Goal: Task Accomplishment & Management: Manage account settings

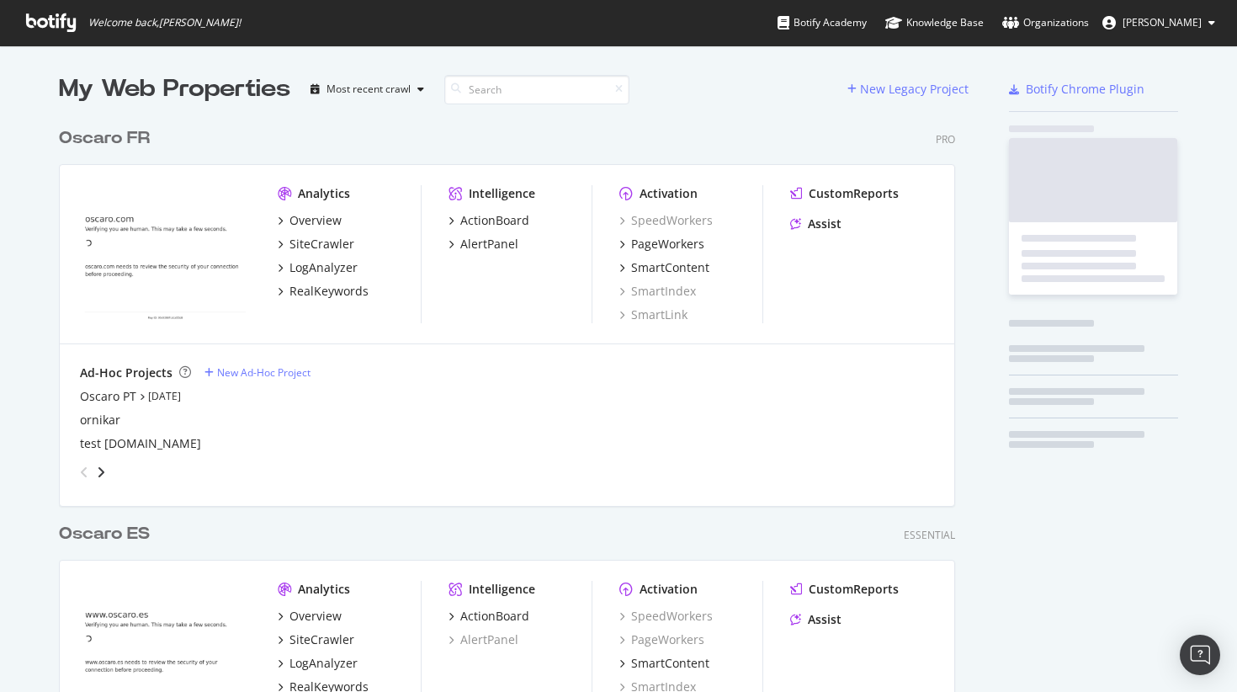
scroll to position [927, 909]
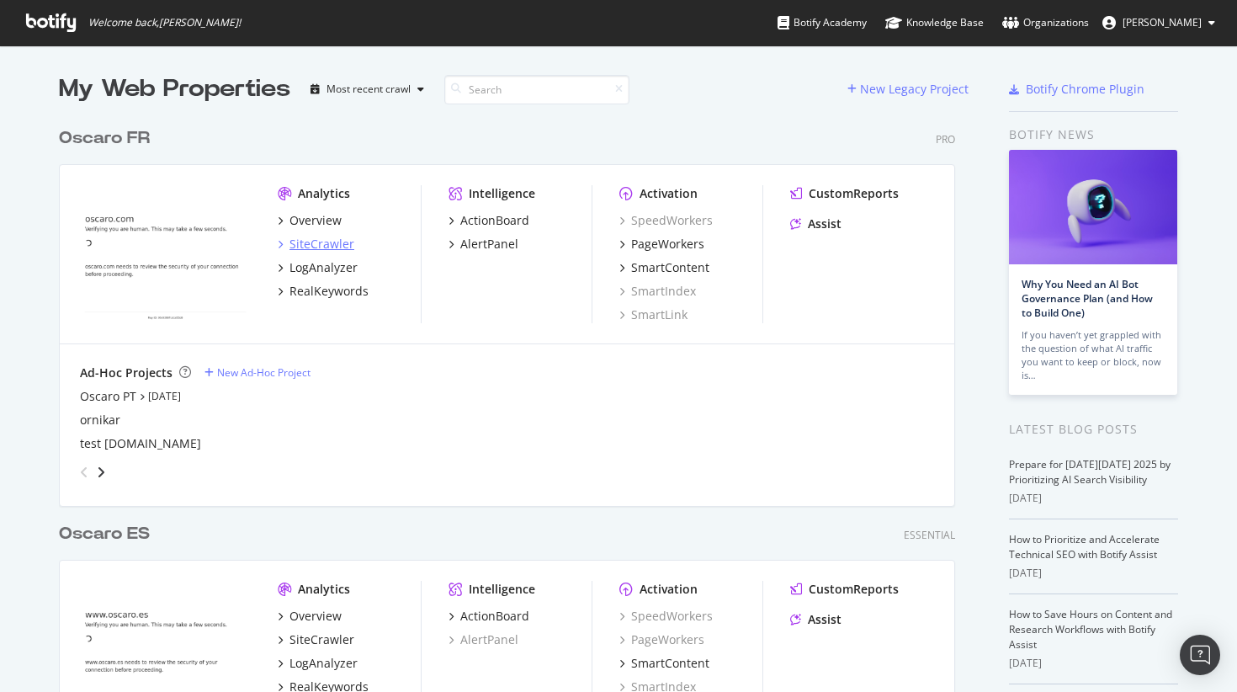
click at [329, 246] on div "SiteCrawler" at bounding box center [321, 244] width 65 height 17
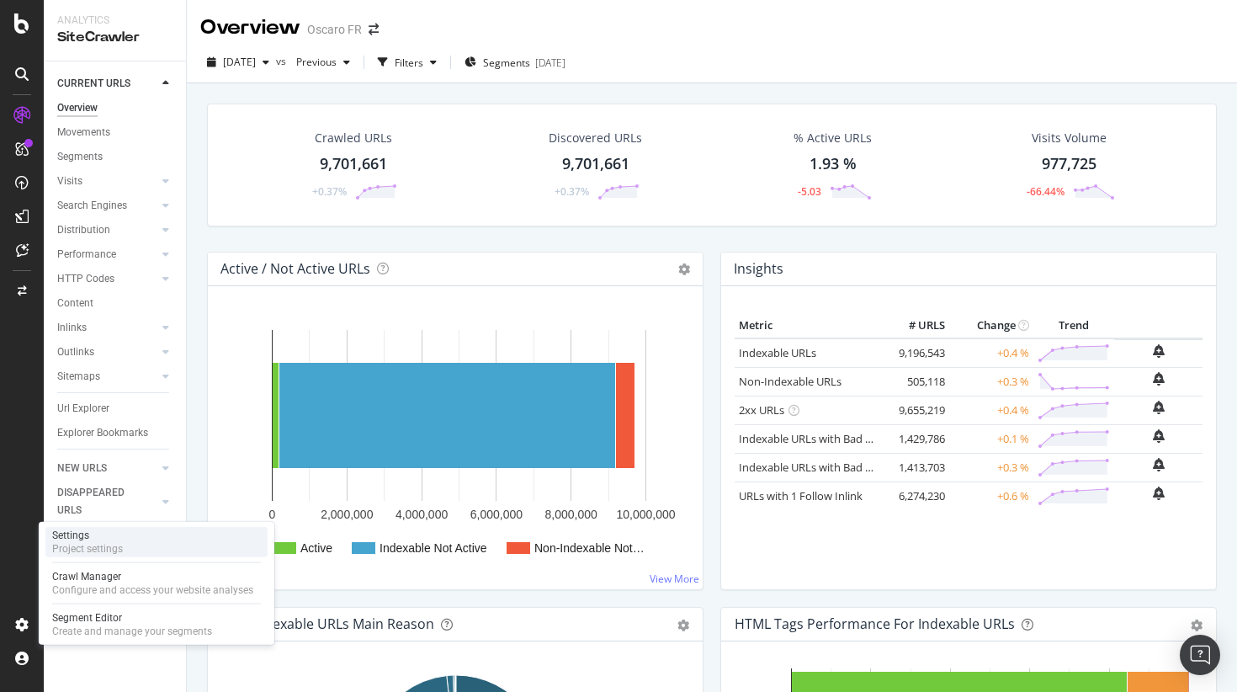
click at [157, 537] on div "Settings Project settings" at bounding box center [156, 542] width 222 height 30
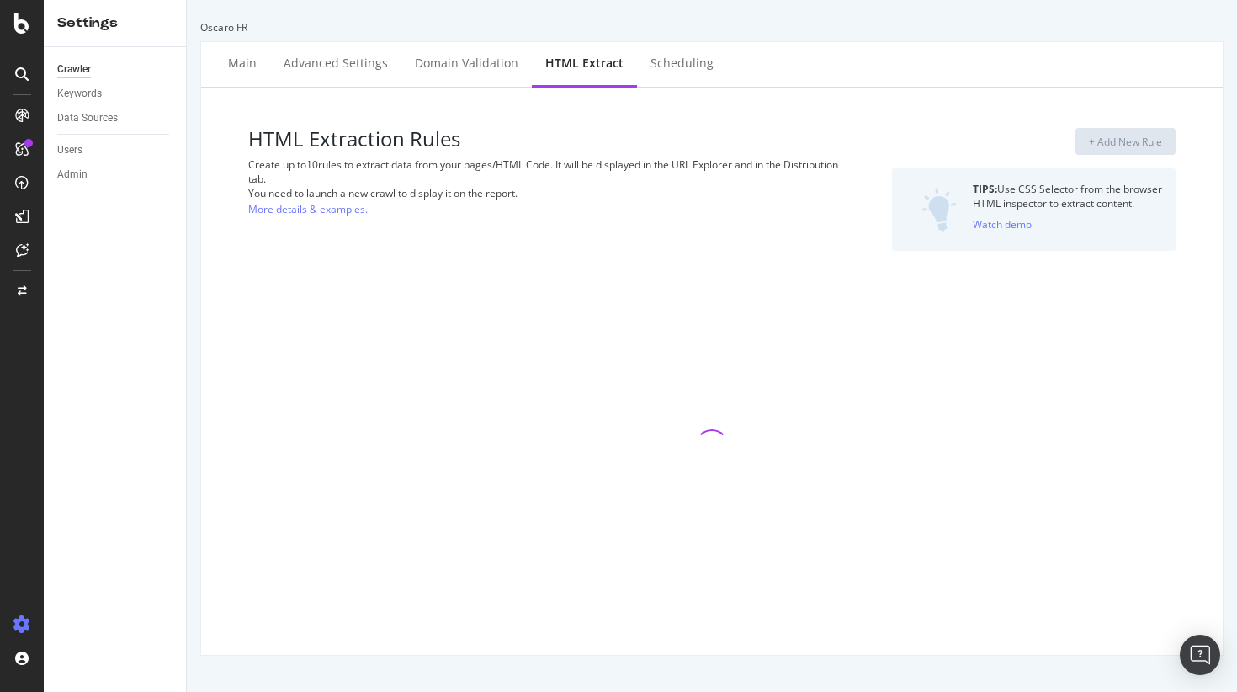
select select "count"
select select "html.length"
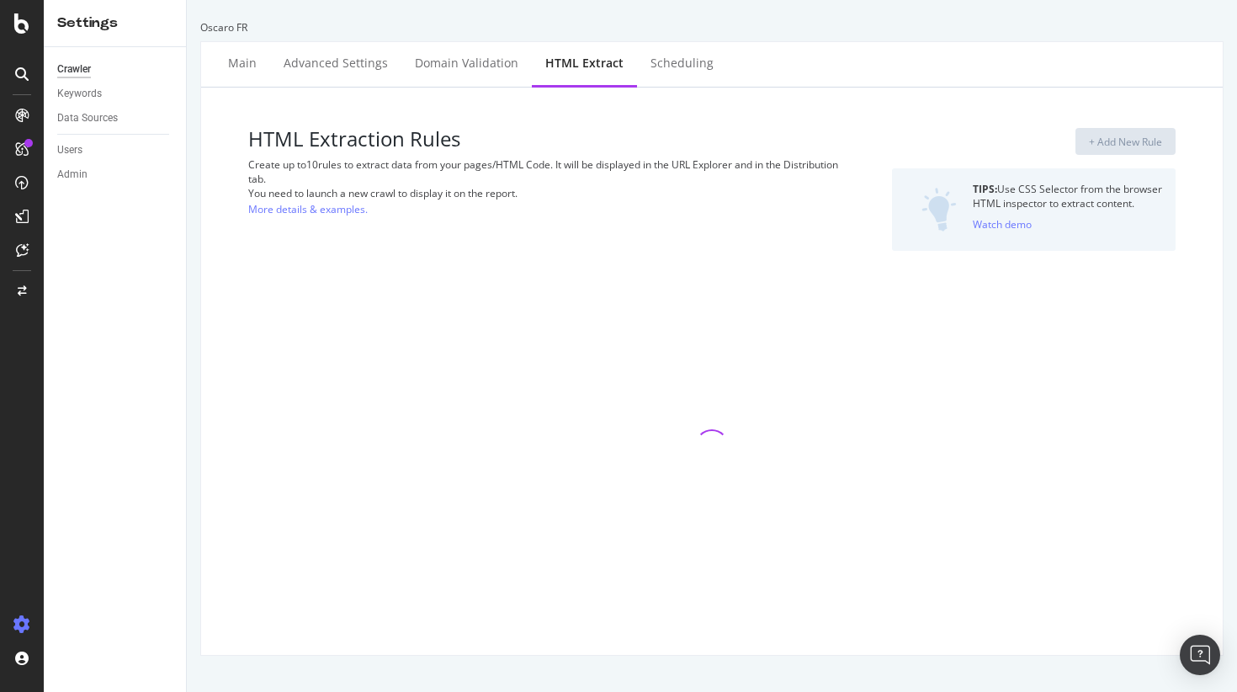
select select "count"
select select "exist"
select select "i"
select select "exist"
select select "html.length"
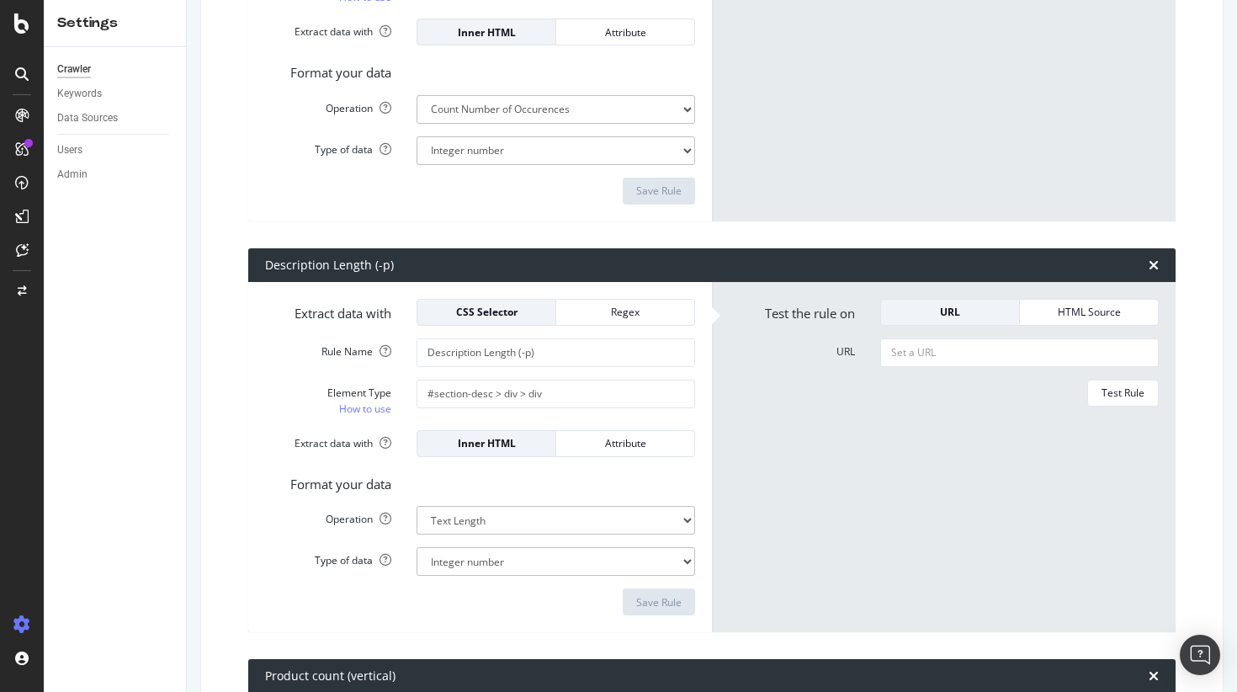
scroll to position [1685, 0]
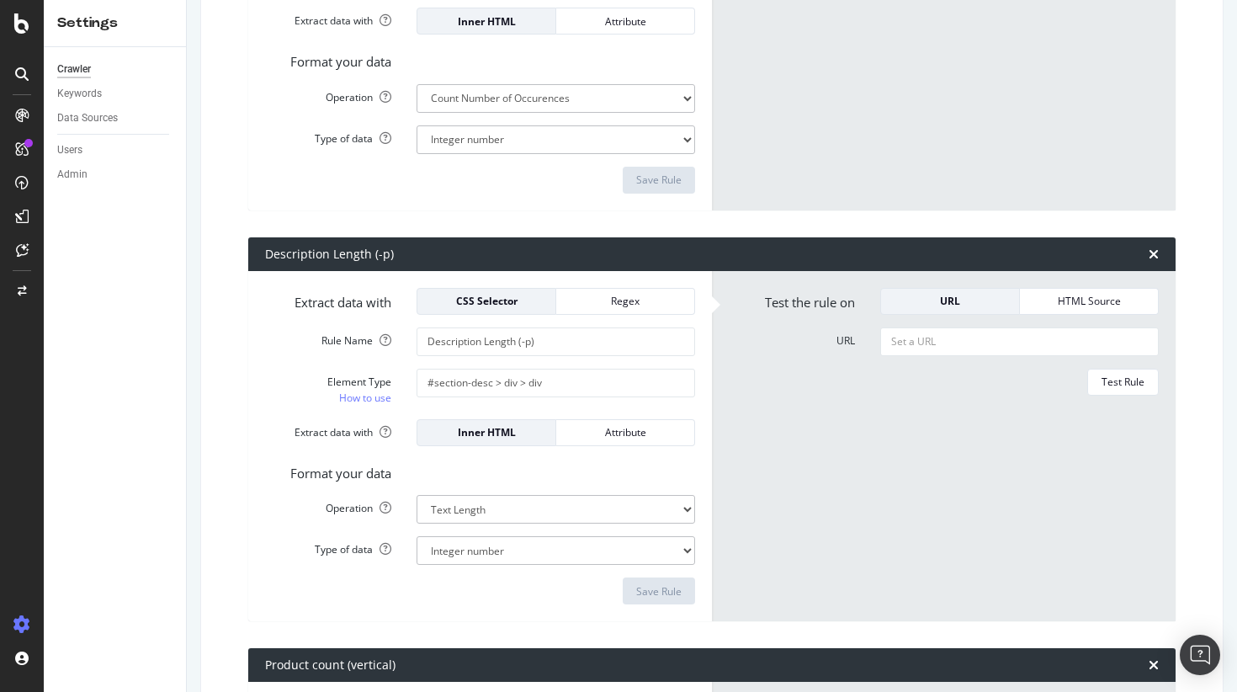
click at [779, 447] on form "Test the rule on URL HTML Source URL Test Rule" at bounding box center [944, 446] width 430 height 317
click at [1154, 254] on icon "times" at bounding box center [1154, 253] width 10 height 13
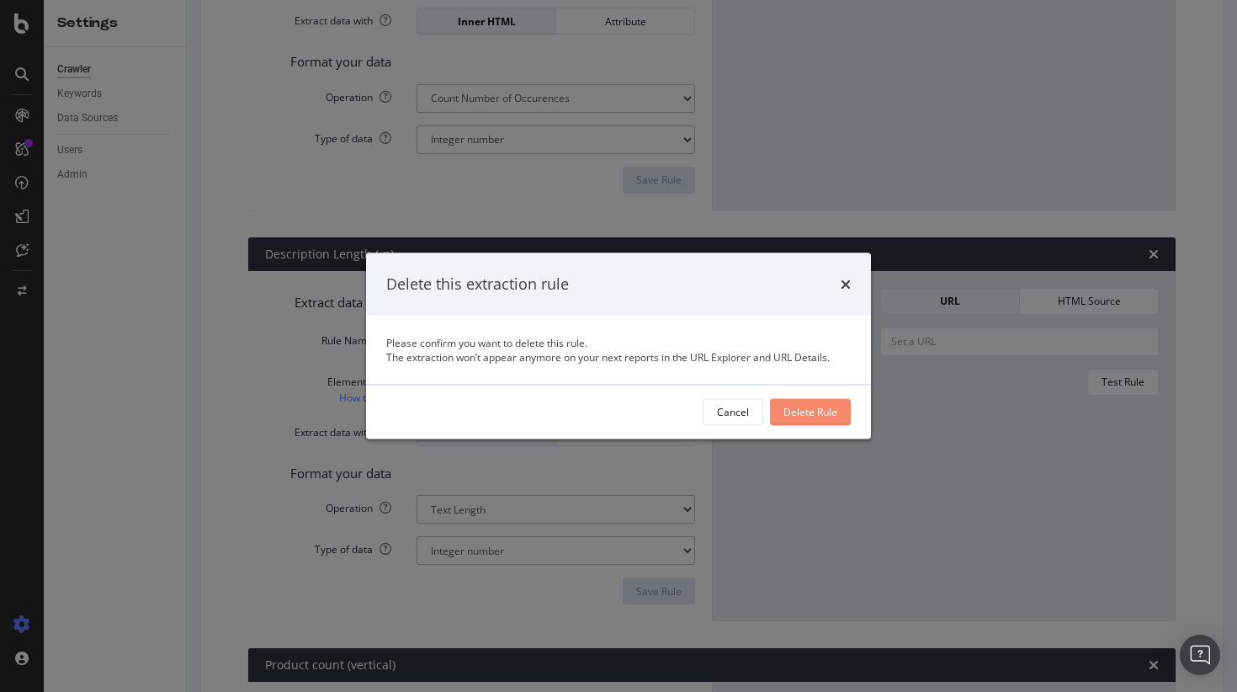
click at [803, 411] on div "Delete Rule" at bounding box center [810, 412] width 54 height 14
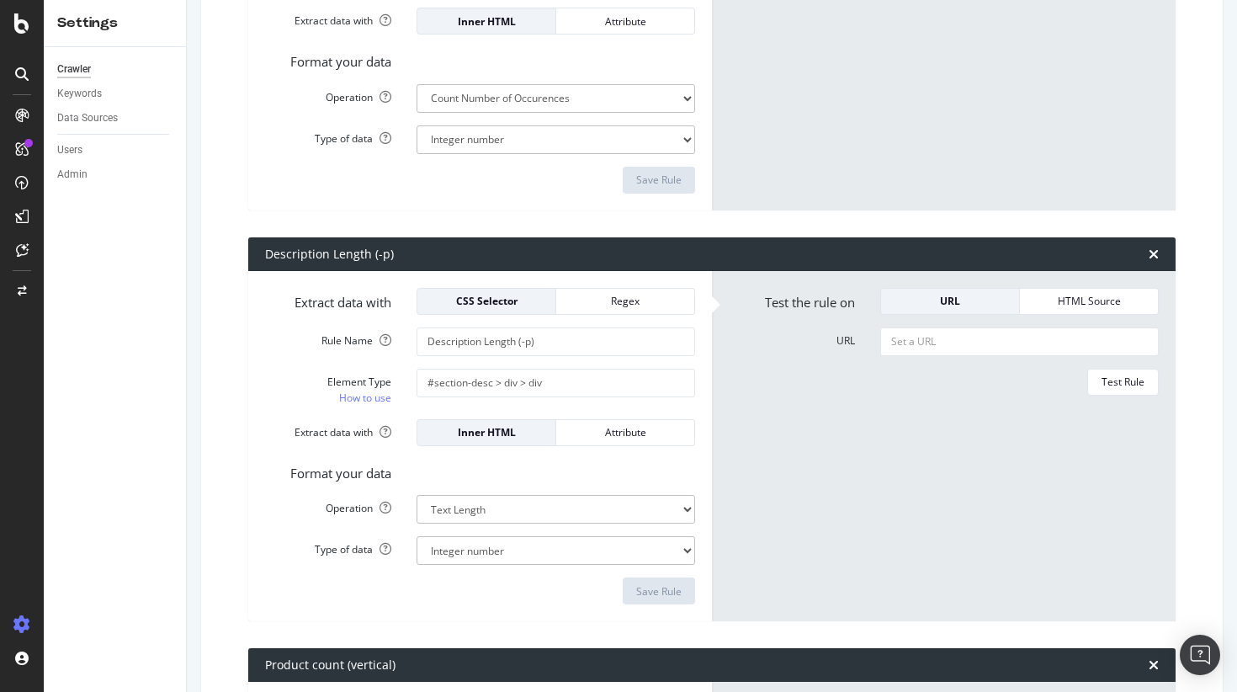
type input "Product count (vertical)"
type input "#listProduct > article"
select select "count"
type input "Description Exist (-p)"
type input "#section-desc"
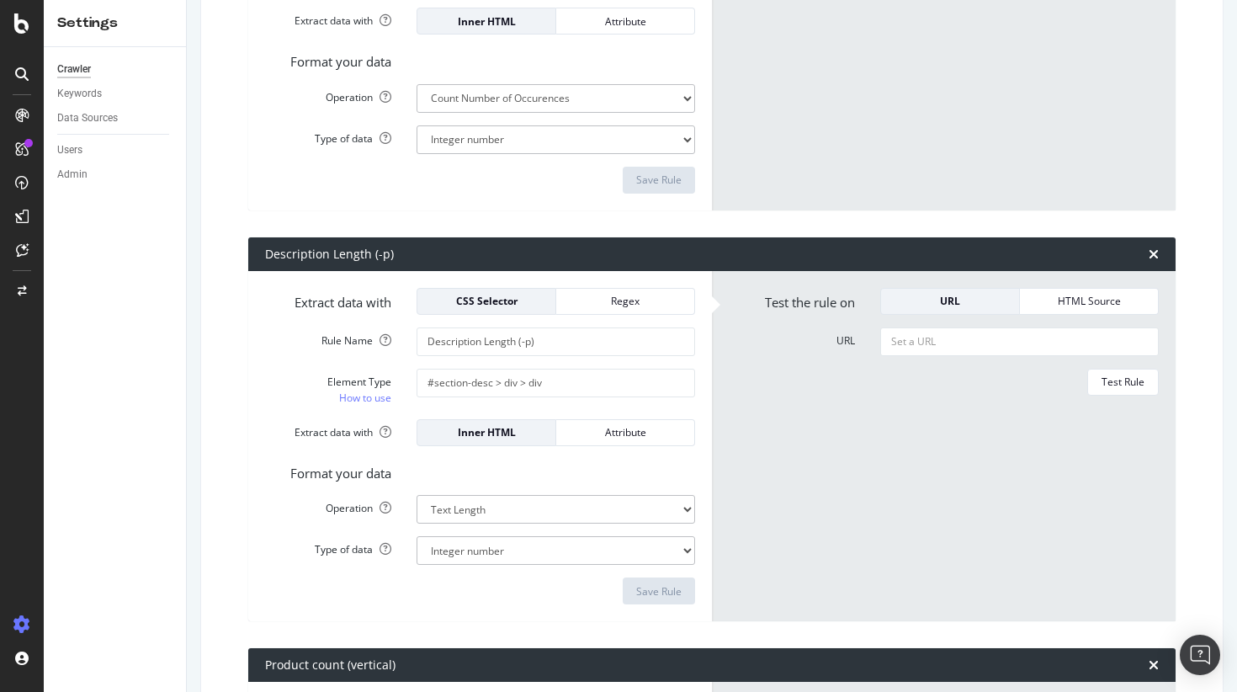
select select "exist"
type input "Longueur paginations"
type input "#root > main > div.flex-container > div.container.home-products > div.link-list…"
select select "first"
type input "Description AI Exist (-p)"
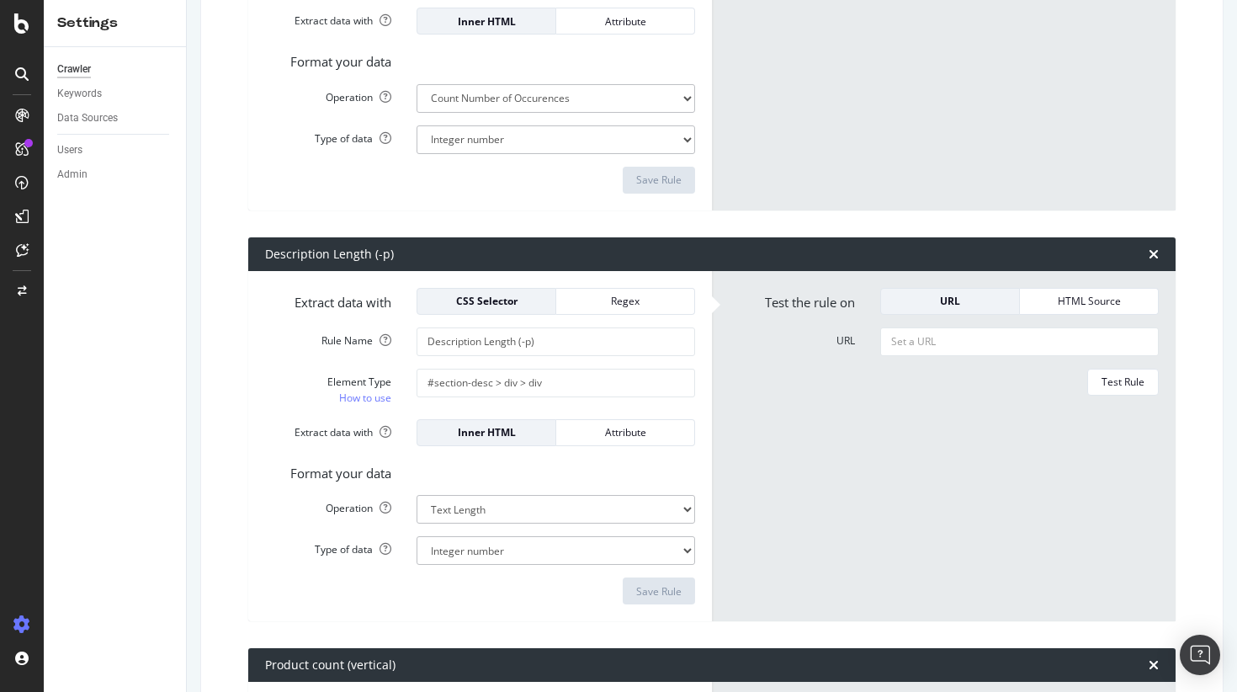
type input "#section-more"
select select "exist"
type input "Longueur FAQseo (-g)"
type input "#root div.border-box.genart-description"
select select "html.length"
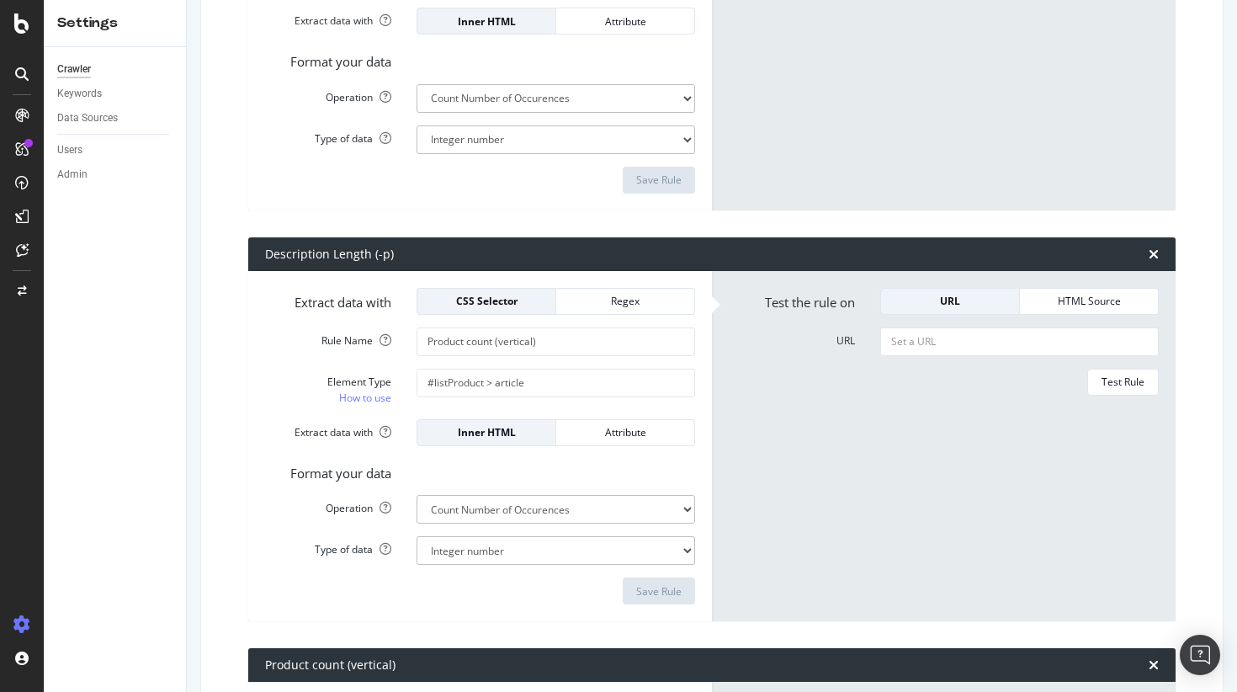
select select "b"
select select "i"
select select "b"
select select "i"
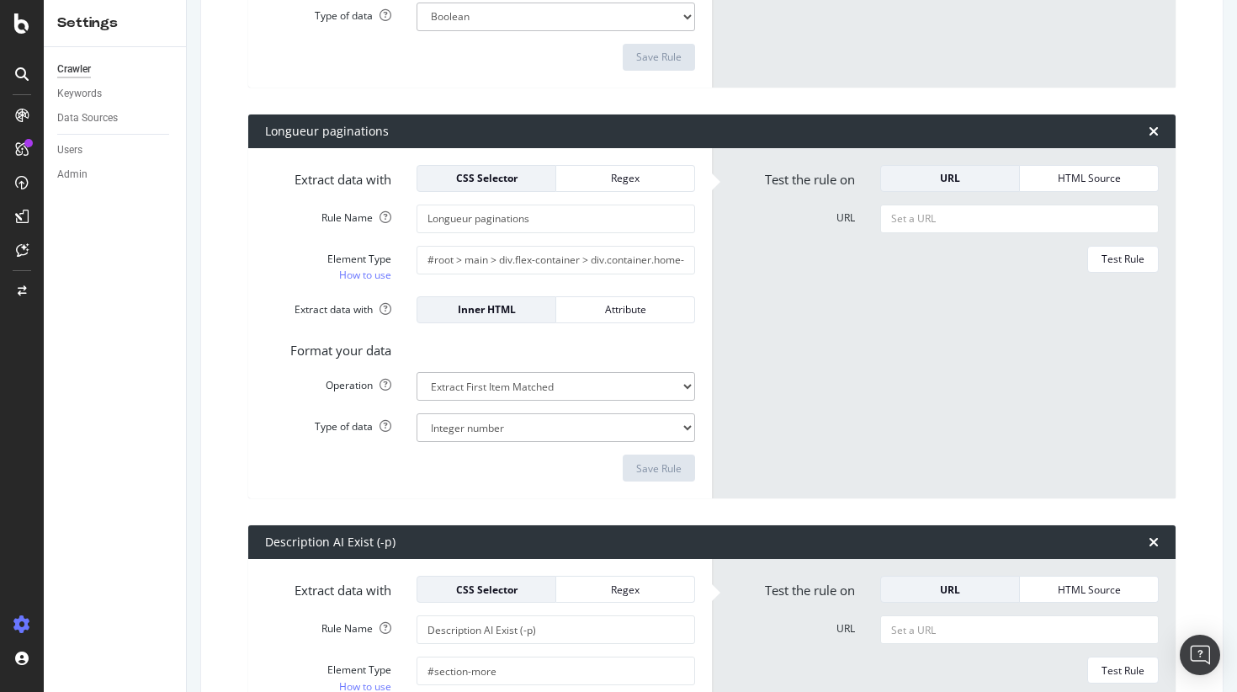
scroll to position [2706, 0]
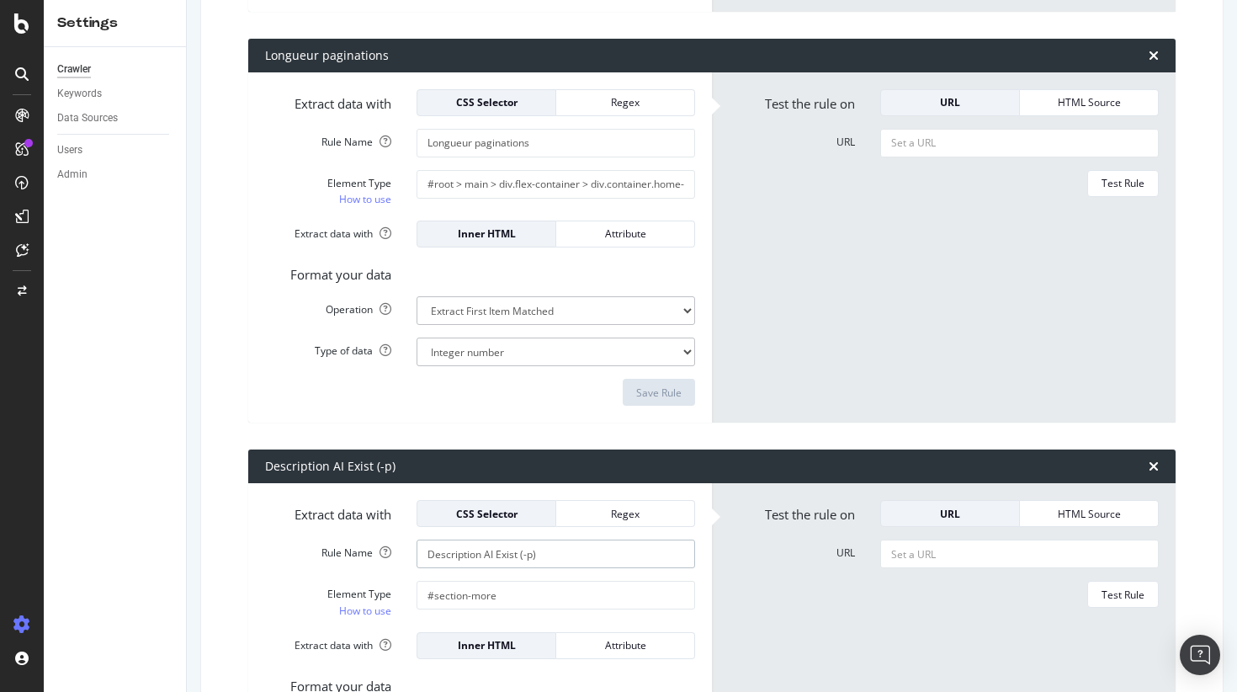
drag, startPoint x: 564, startPoint y: 549, endPoint x: 305, endPoint y: 547, distance: 259.2
click at [305, 547] on div "Rule Name Description AI Exist (-p)" at bounding box center [479, 553] width 455 height 29
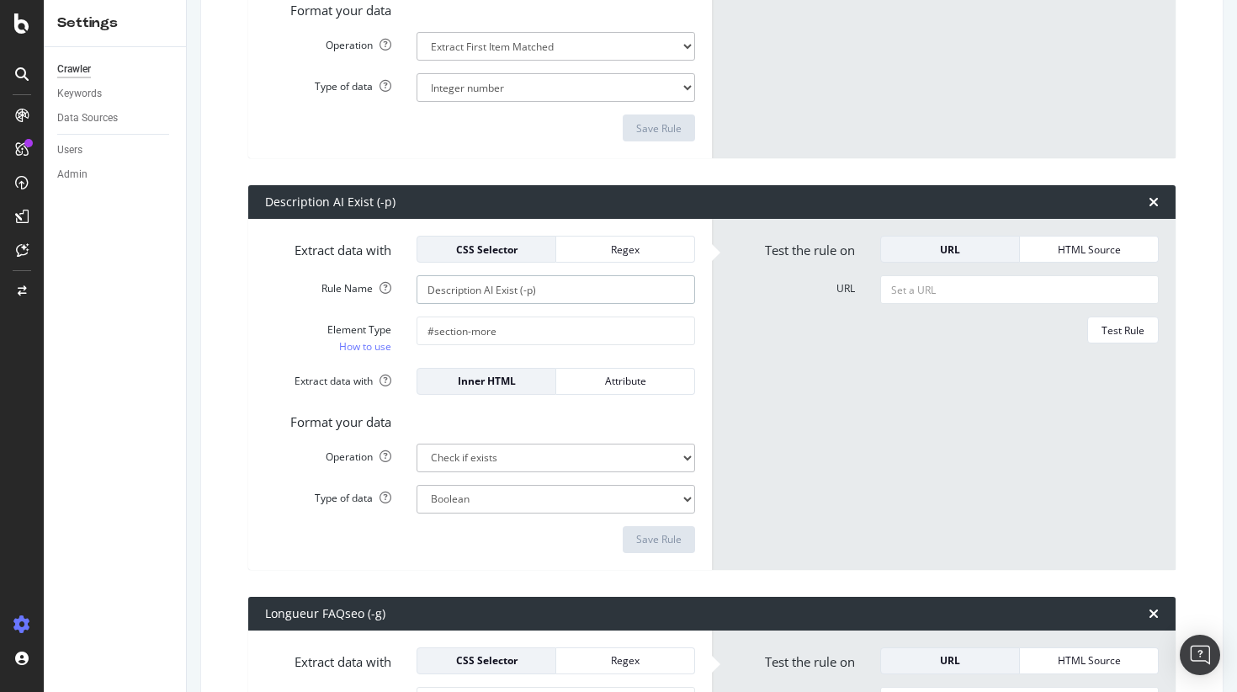
scroll to position [3374, 0]
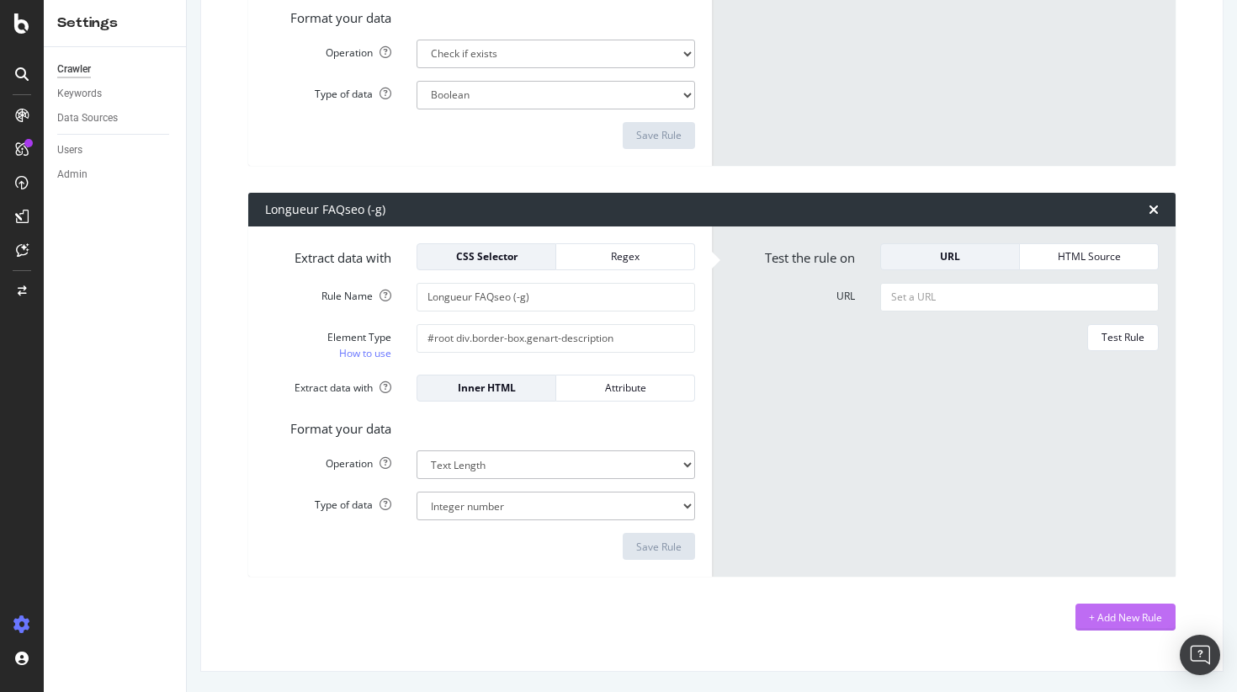
click at [1143, 623] on div "+ Add New Rule" at bounding box center [1125, 617] width 73 height 14
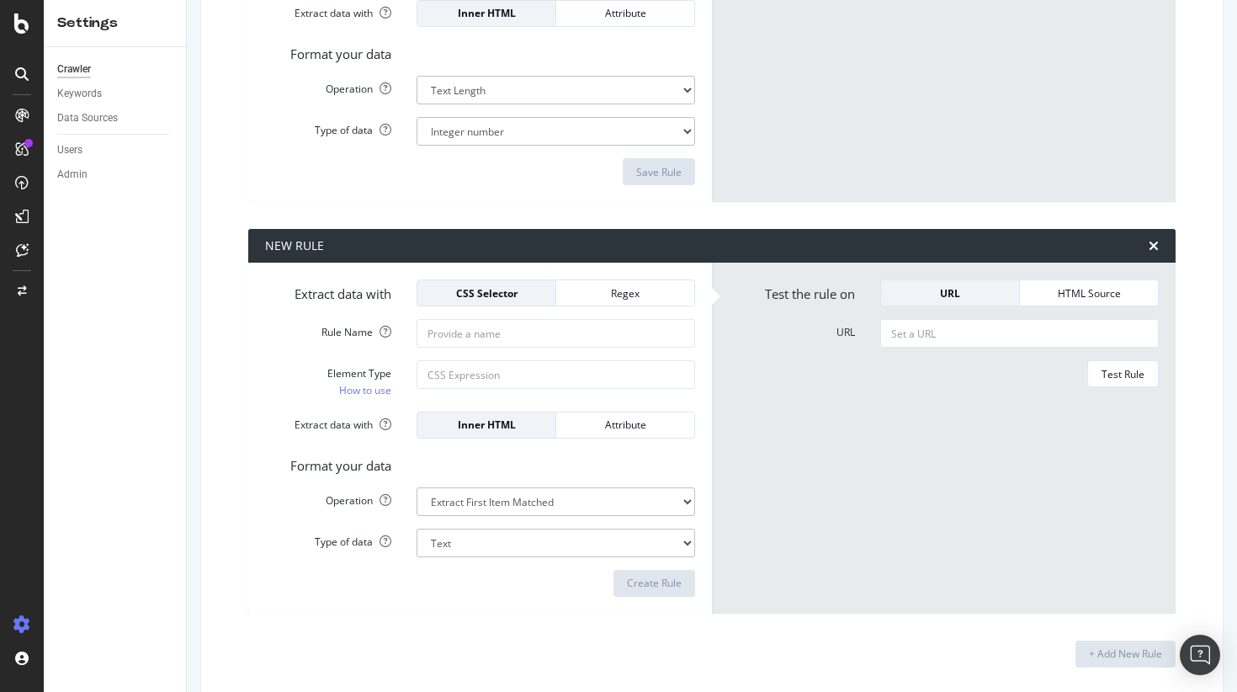
scroll to position [3750, 0]
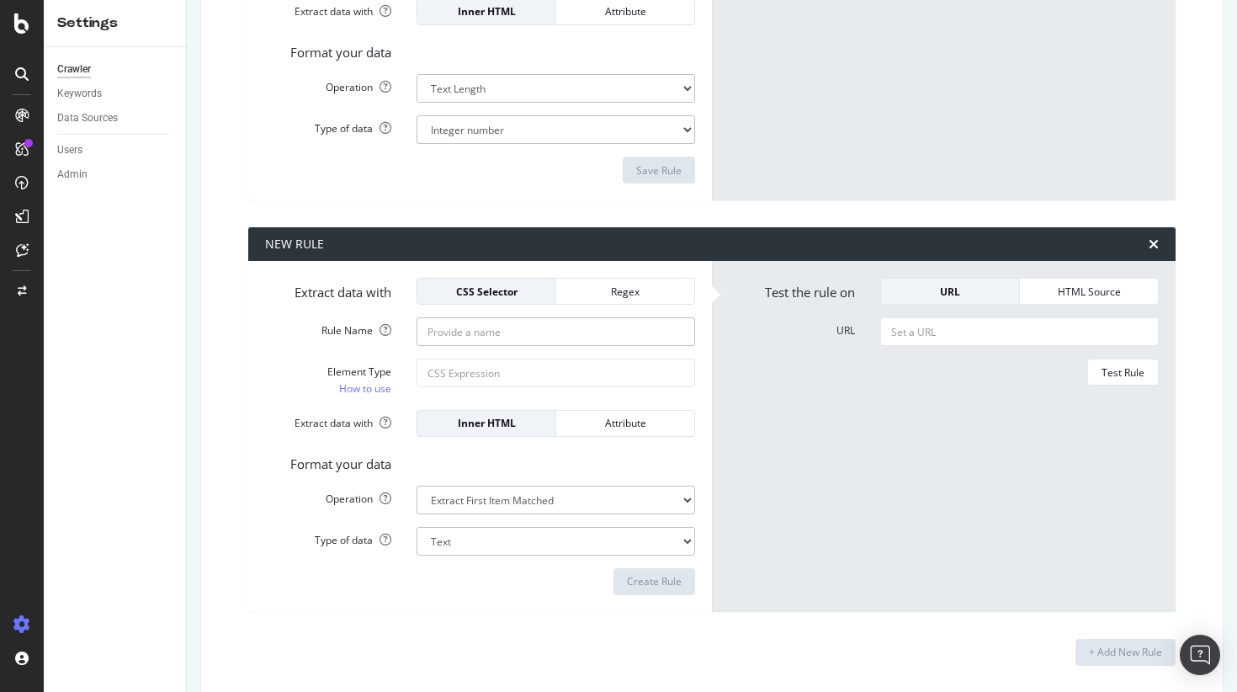
click at [476, 333] on input "Rule Name" at bounding box center [555, 331] width 279 height 29
paste input "Description AI Exist (-p)"
click at [459, 331] on input "Description AI Exist (-p)" at bounding box center [555, 331] width 279 height 29
type input "Tableau Exist (-p)"
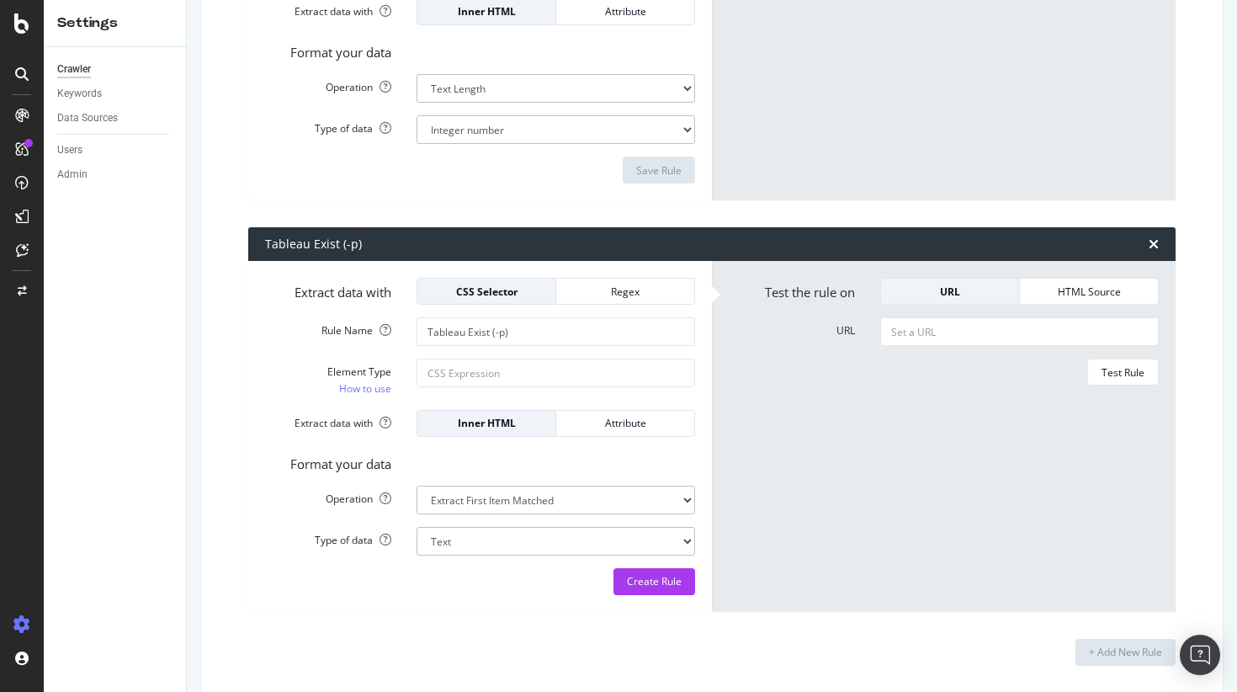
click at [799, 422] on form "Test the rule on URL HTML Source URL Test Rule" at bounding box center [944, 436] width 430 height 317
click at [962, 336] on input "URL" at bounding box center [1019, 331] width 279 height 29
paste input "[URL][DOMAIN_NAME]"
type input "[URL][DOMAIN_NAME]"
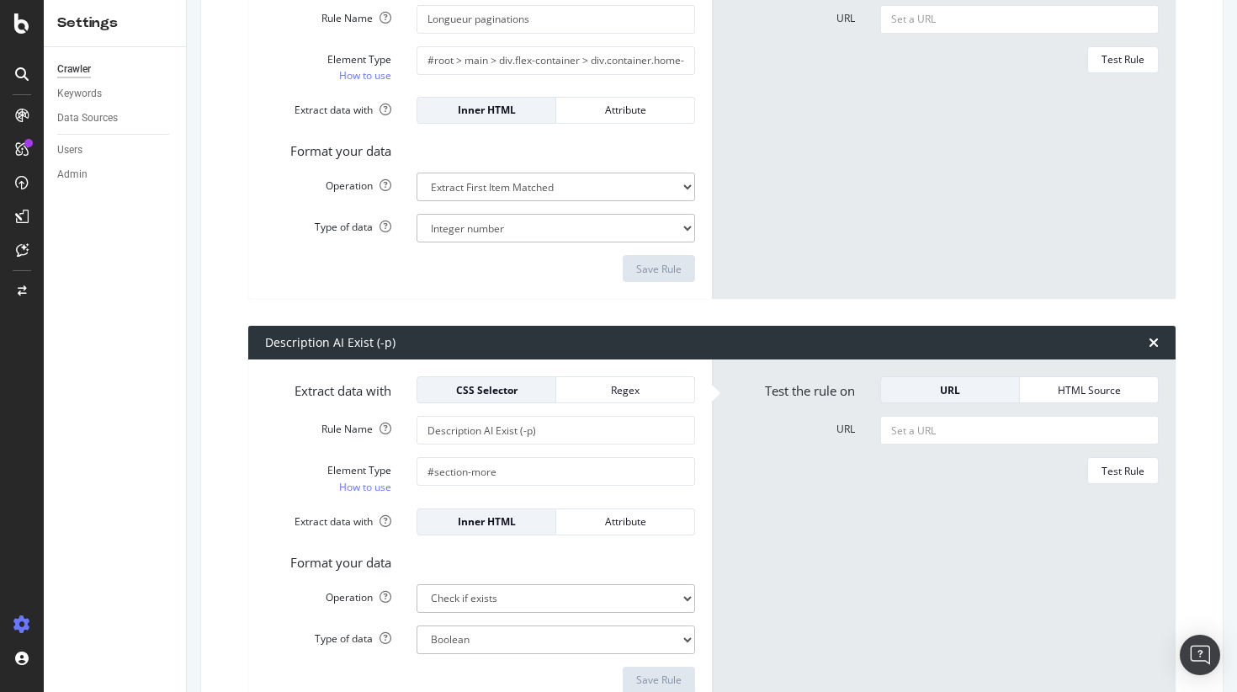
scroll to position [2981, 0]
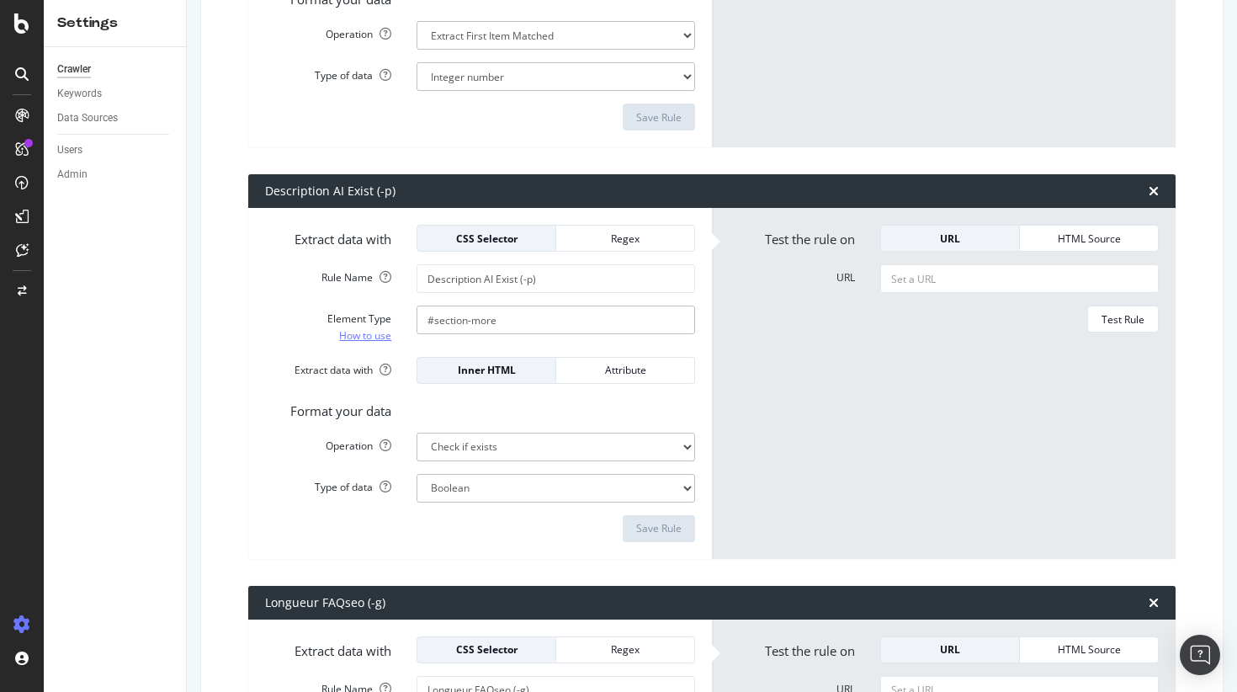
drag, startPoint x: 517, startPoint y: 326, endPoint x: 381, endPoint y: 326, distance: 135.5
click at [381, 326] on div "Element Type How to use #section-more" at bounding box center [479, 324] width 455 height 38
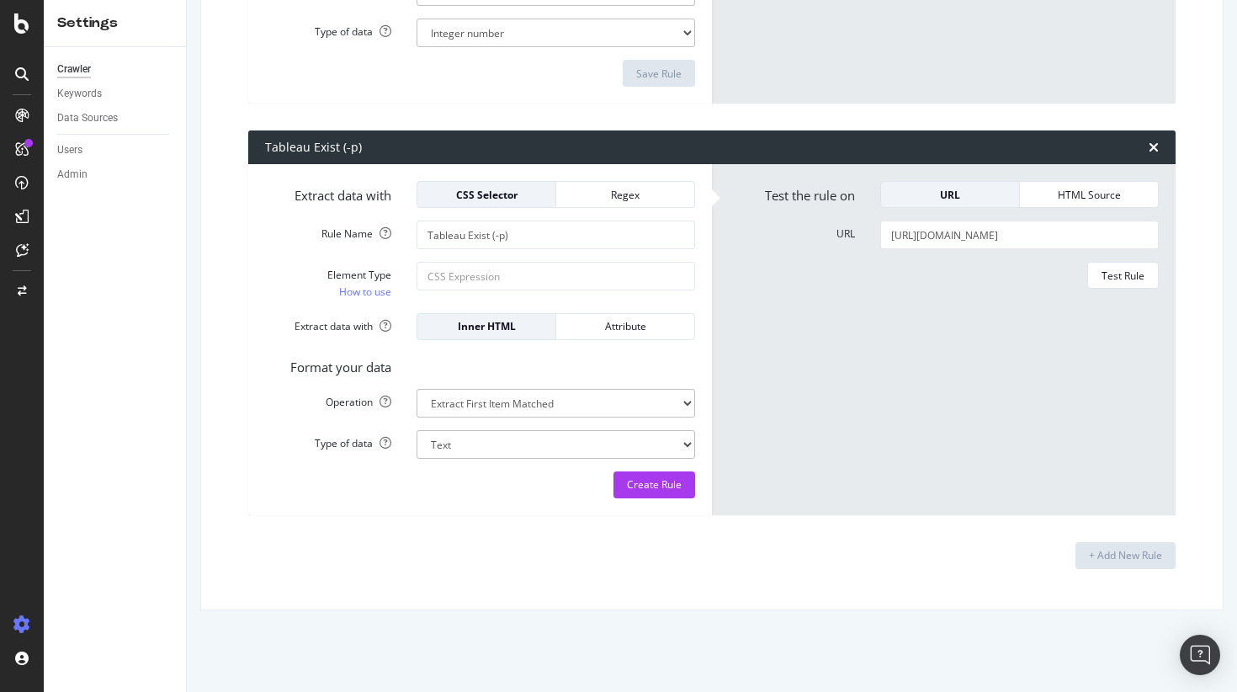
scroll to position [3746, 0]
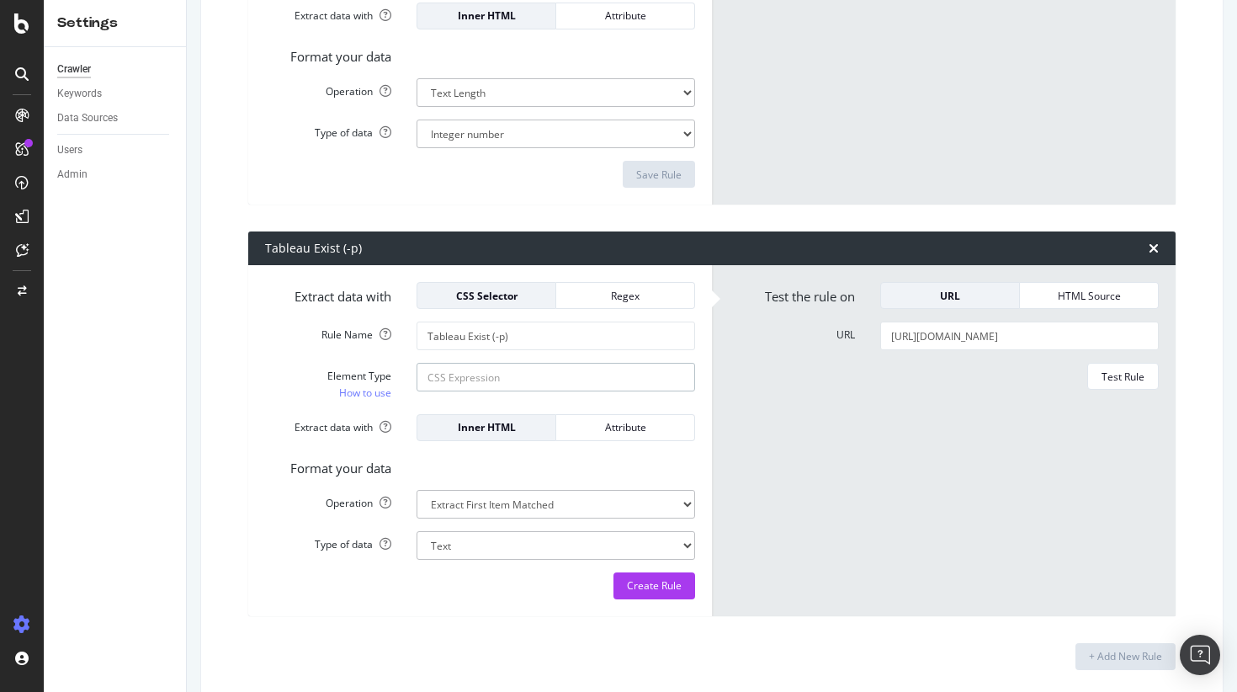
click at [455, 372] on input "Element Type How to use" at bounding box center [555, 377] width 279 height 29
paste input "#section-more"
click at [485, 375] on input "#section-more" at bounding box center [555, 377] width 279 height 29
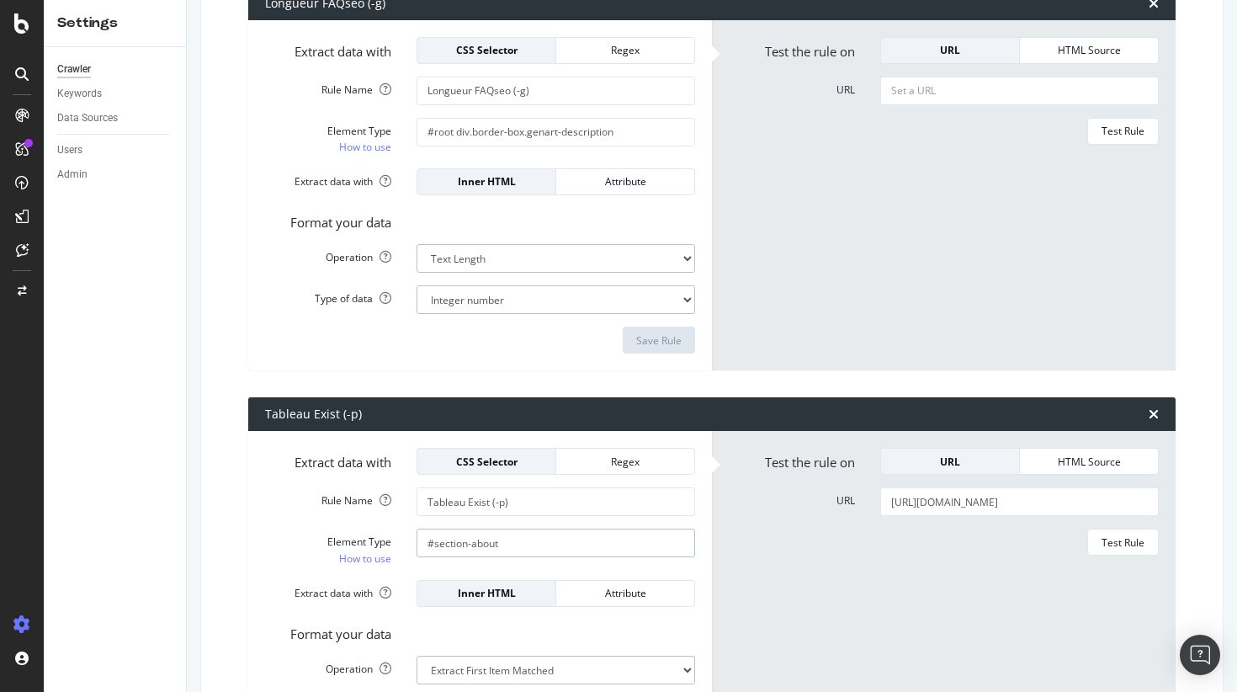
scroll to position [3785, 0]
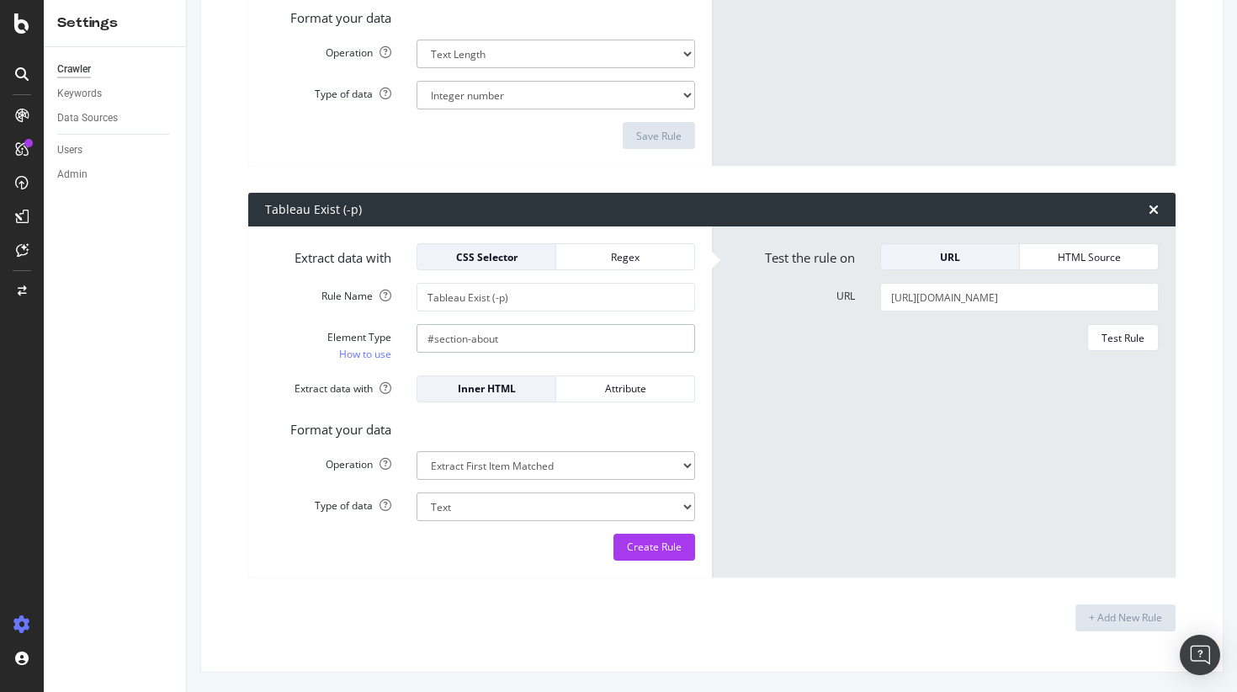
type input "#section-about"
click at [560, 472] on select "Extract First Item Matched Extract First 3 Items Matched Count Number of Occure…" at bounding box center [555, 465] width 279 height 29
select select "exist"
click at [416, 451] on select "Extract First Item Matched Extract First 3 Items Matched Count Number of Occure…" at bounding box center [555, 465] width 279 height 29
select select "b"
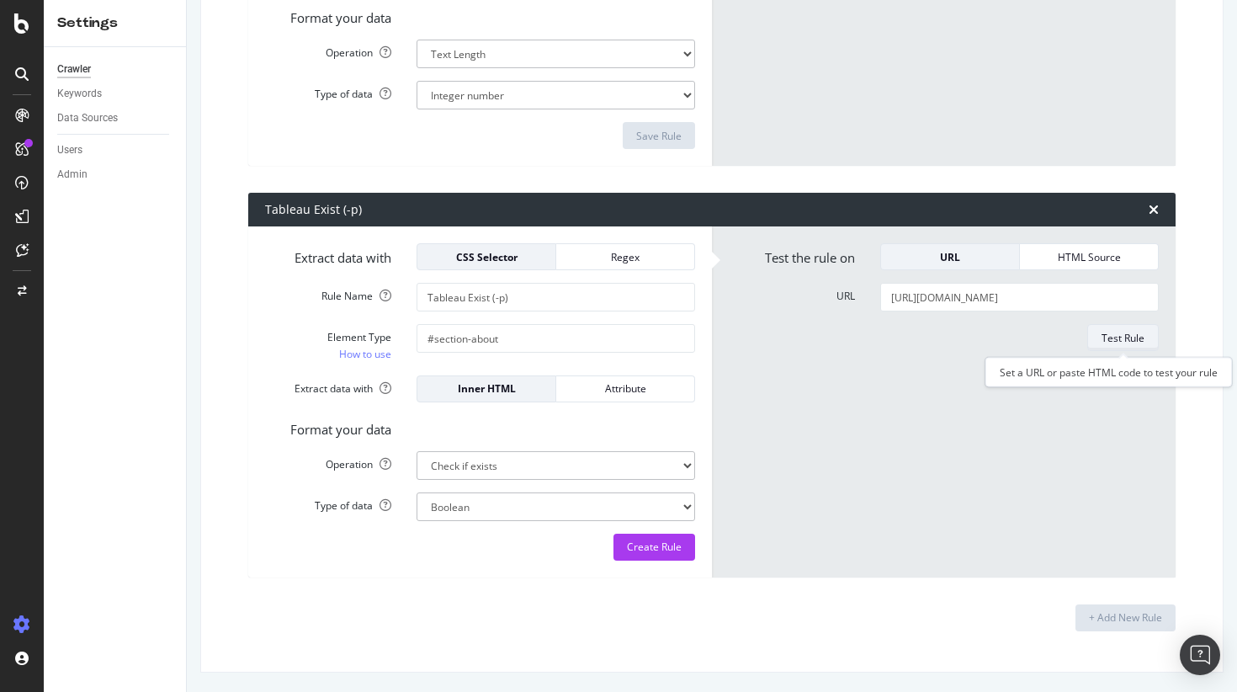
click at [1109, 340] on div "Test Rule" at bounding box center [1122, 338] width 43 height 14
click at [973, 294] on input "[URL][DOMAIN_NAME]" at bounding box center [1019, 297] width 279 height 29
paste input "bardahl-1099-5440740"
type input "[URL][DOMAIN_NAME]"
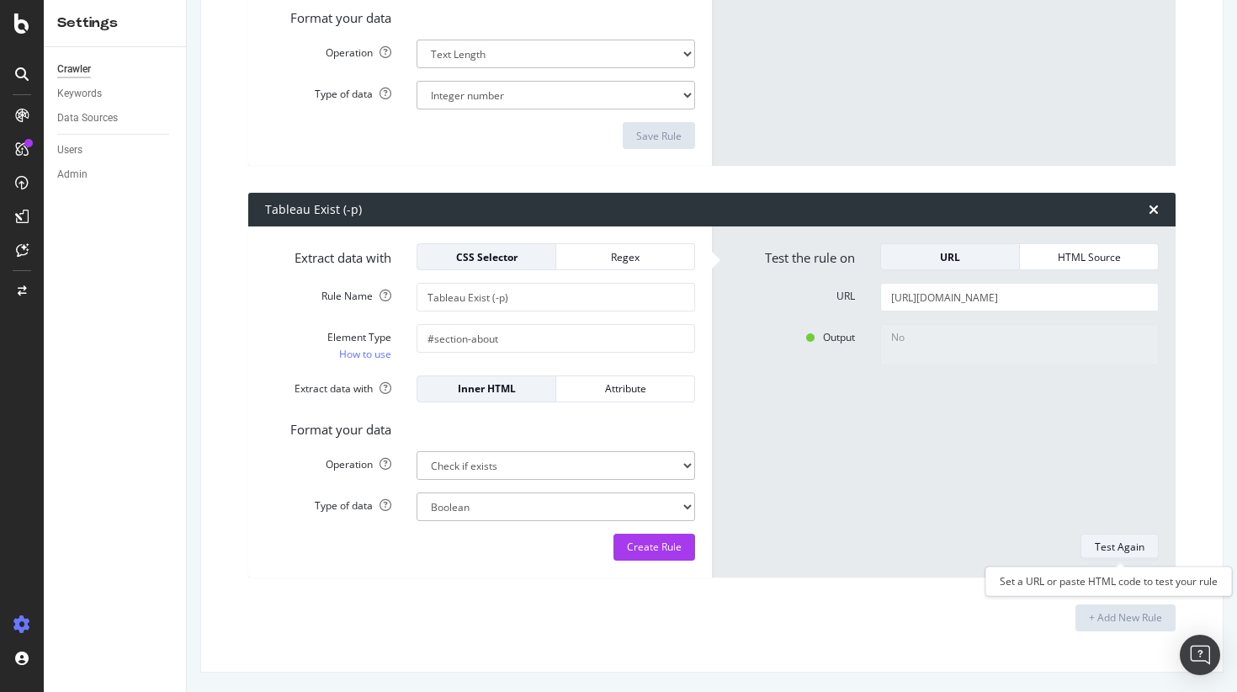
click at [1141, 547] on div "Test Again" at bounding box center [1120, 546] width 50 height 14
type textarea "Yes"
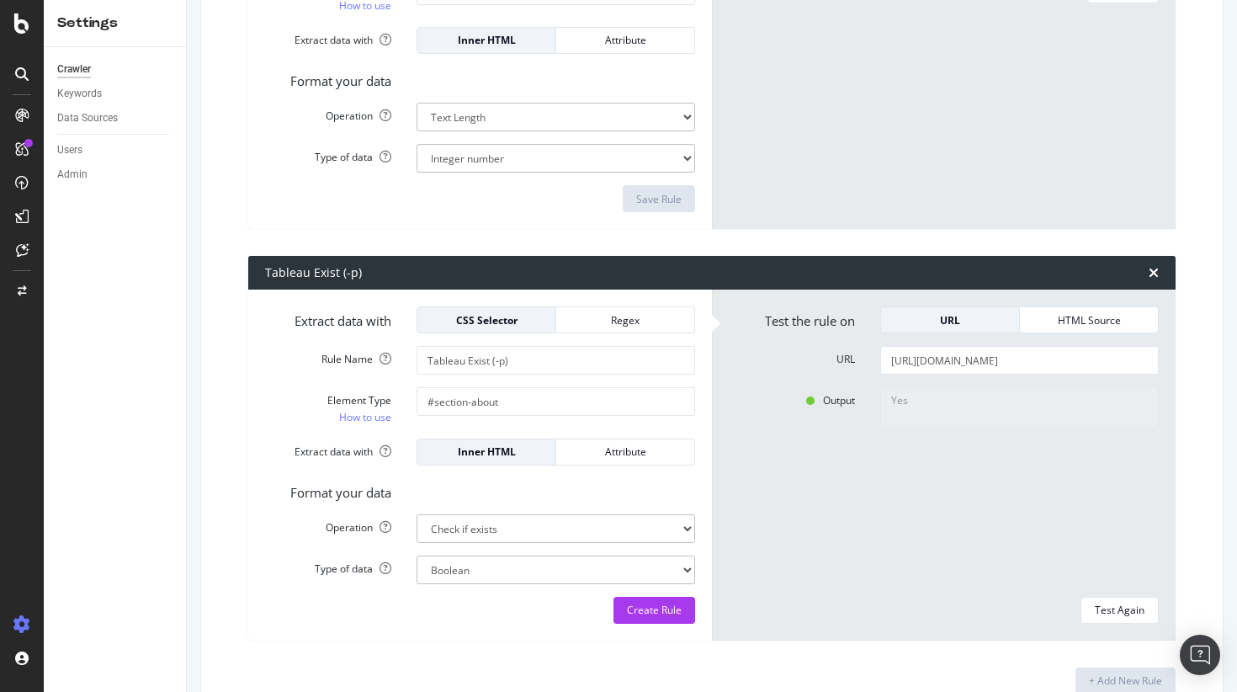
scroll to position [3708, 0]
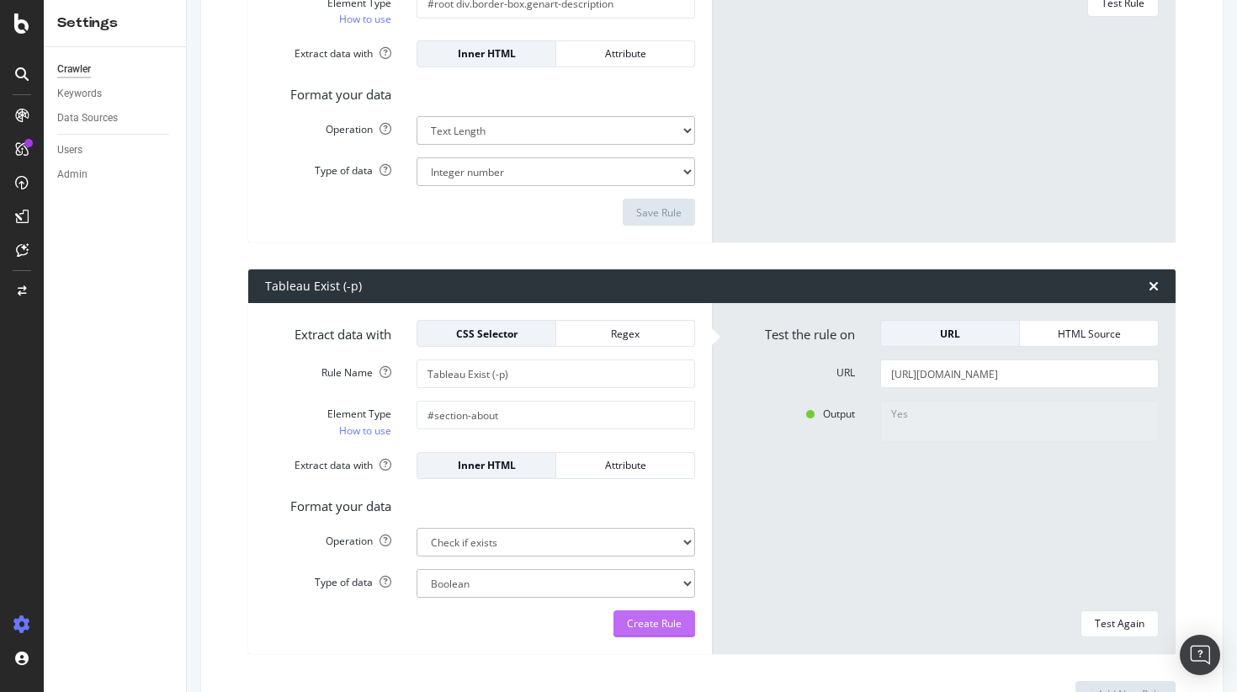
click at [669, 634] on div "Create Rule" at bounding box center [654, 623] width 55 height 25
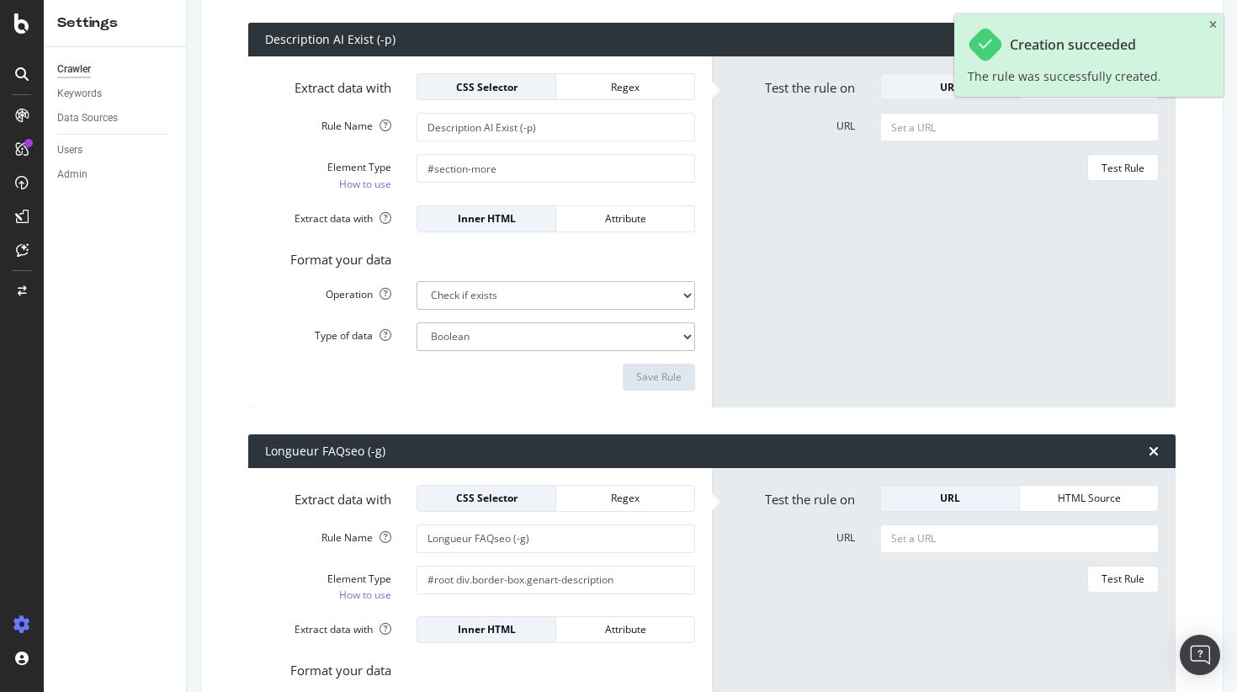
scroll to position [2990, 0]
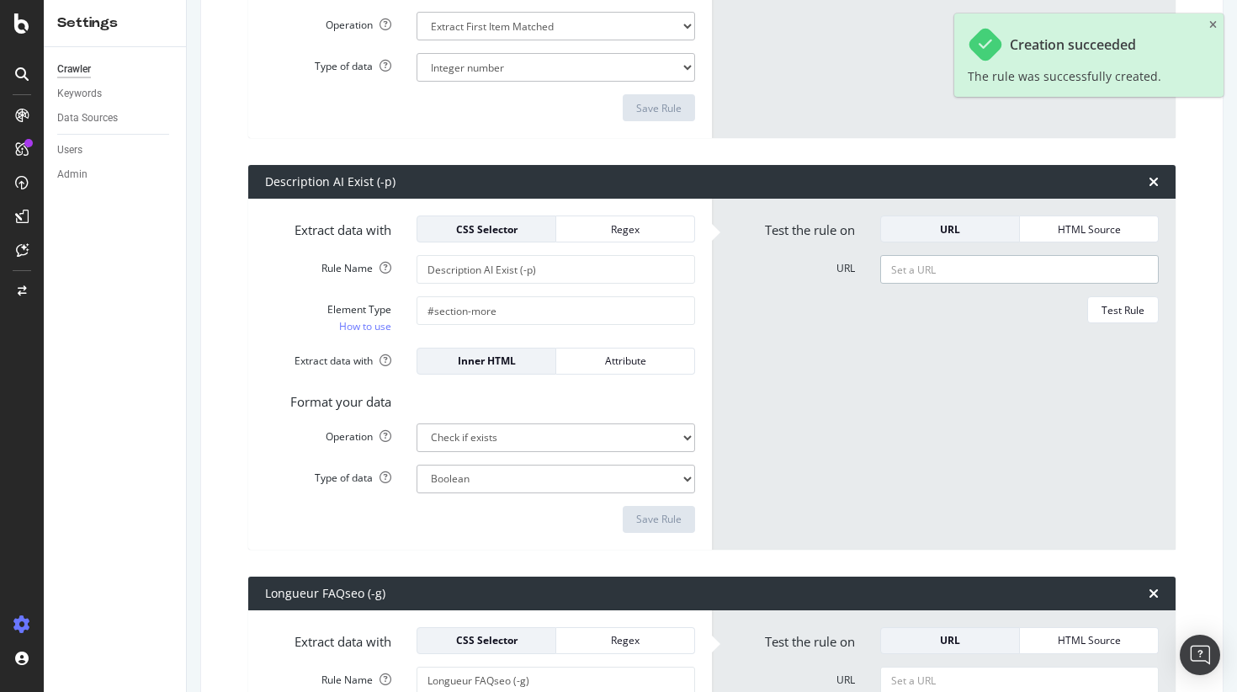
click at [921, 269] on input "URL" at bounding box center [1019, 269] width 279 height 29
paste input "[URL][DOMAIN_NAME]"
type input "[URL][DOMAIN_NAME]"
click at [1127, 313] on div "Test Rule" at bounding box center [1122, 310] width 43 height 14
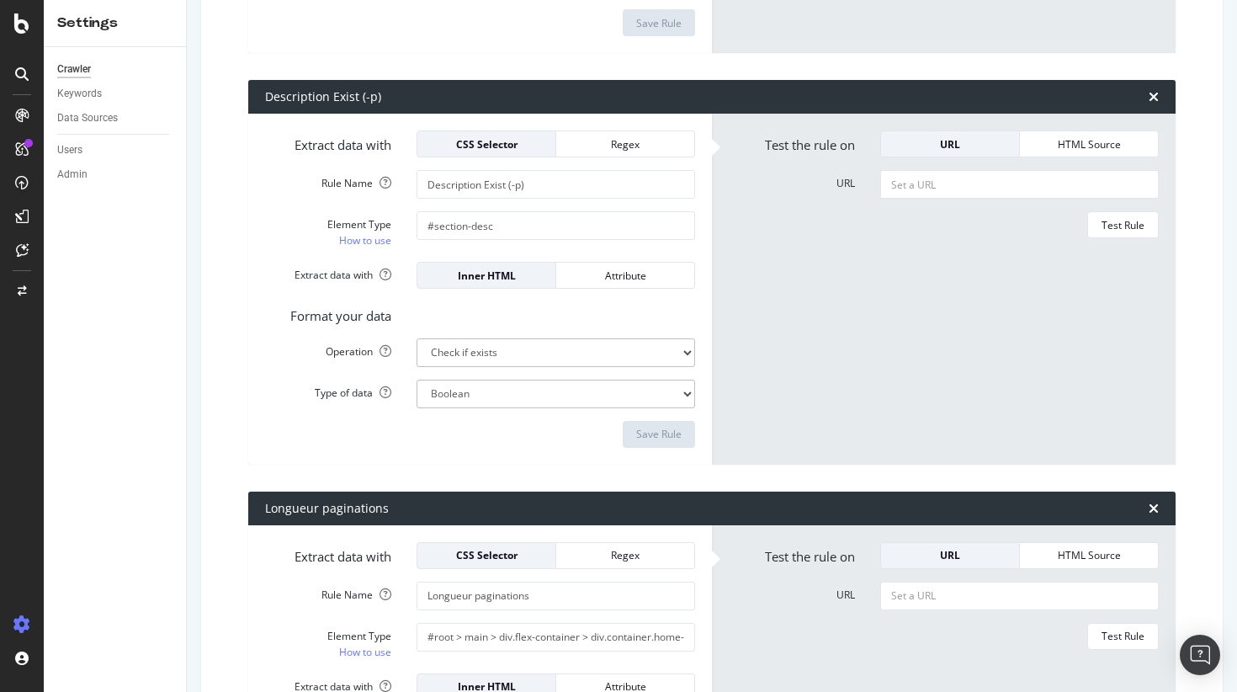
scroll to position [2252, 0]
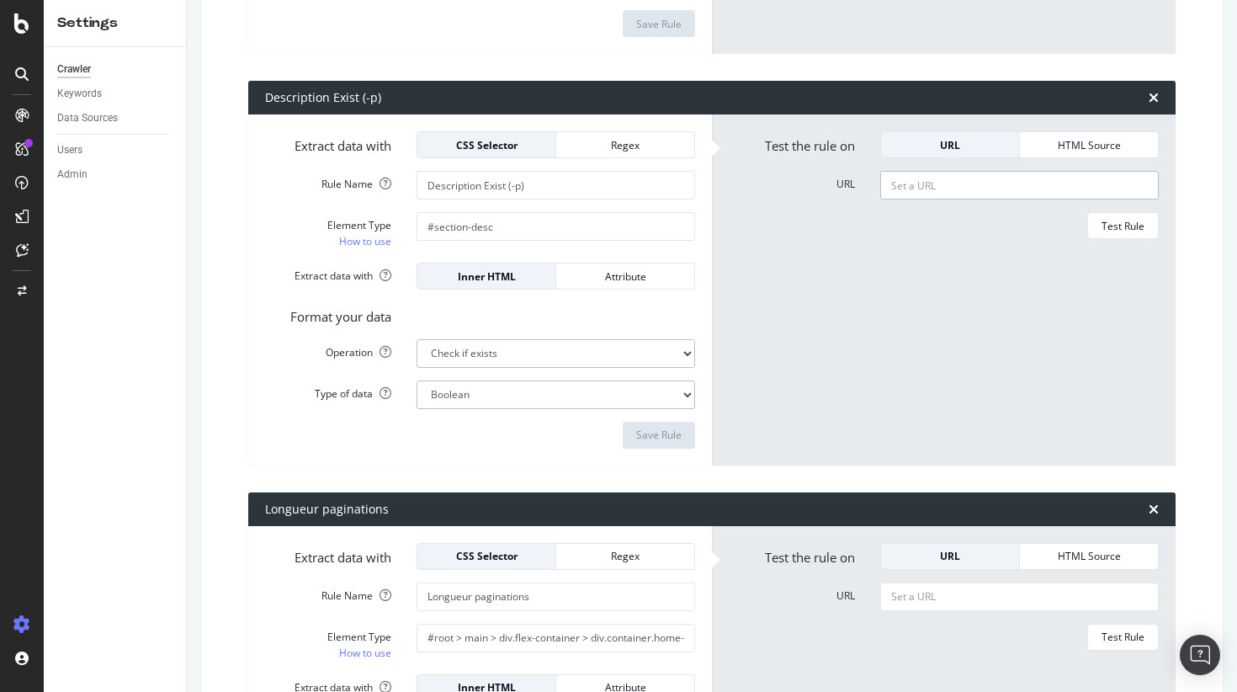
click at [947, 184] on input "URL" at bounding box center [1019, 185] width 279 height 29
paste input "[URL][DOMAIN_NAME]"
type input "[URL][DOMAIN_NAME]"
click at [1107, 216] on div "Test Rule" at bounding box center [1122, 226] width 43 height 24
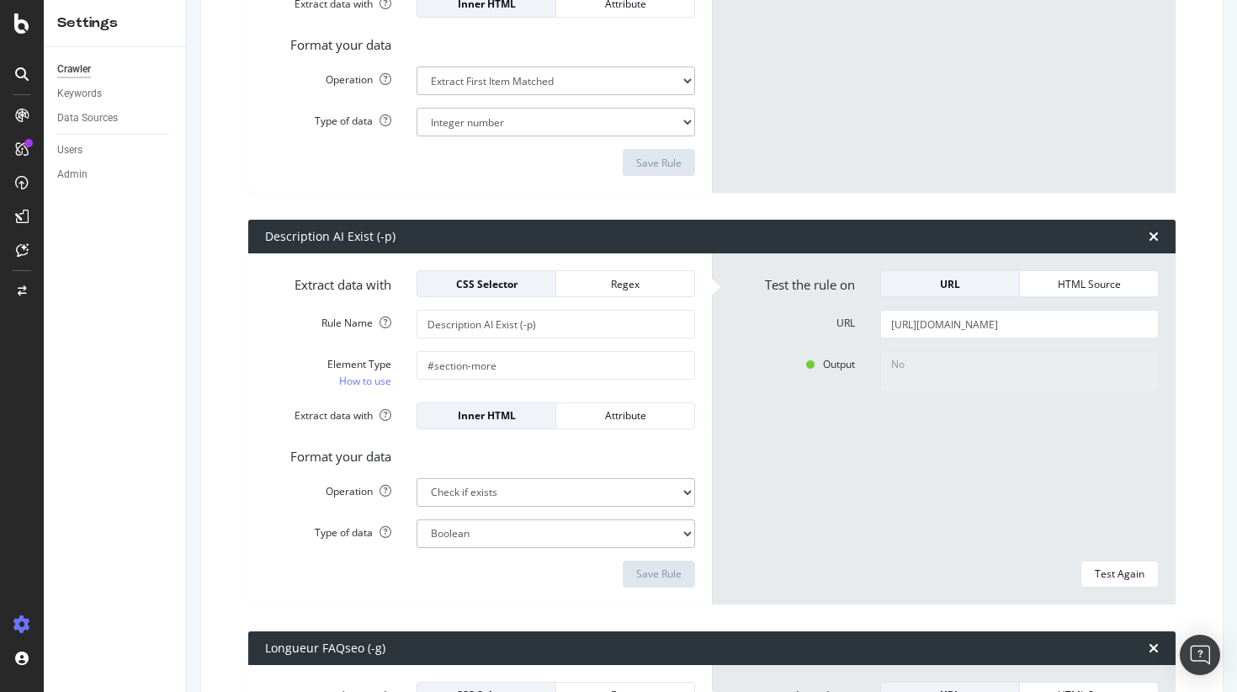
scroll to position [2942, 0]
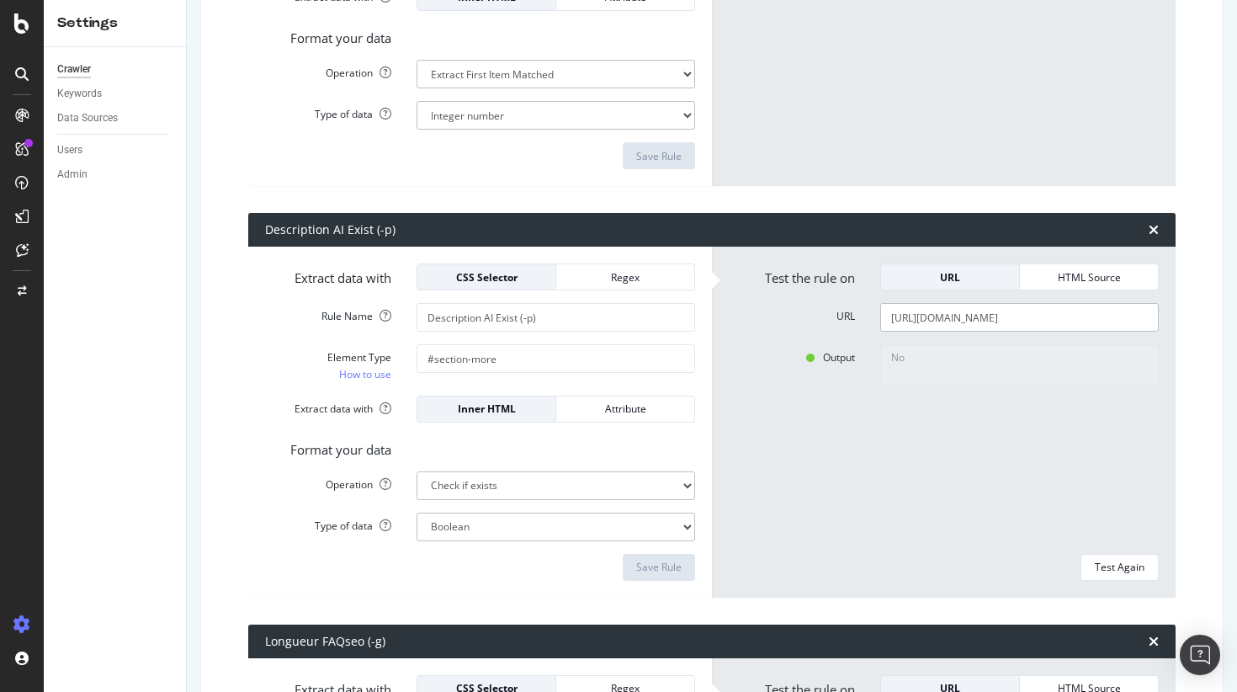
click at [950, 315] on input "[URL][DOMAIN_NAME]" at bounding box center [1019, 317] width 279 height 29
paste input "huile-moteur-totalenergies-214109-12549848-1862"
type input "[URL][DOMAIN_NAME]"
click at [1119, 565] on div "Test Again" at bounding box center [1120, 567] width 50 height 14
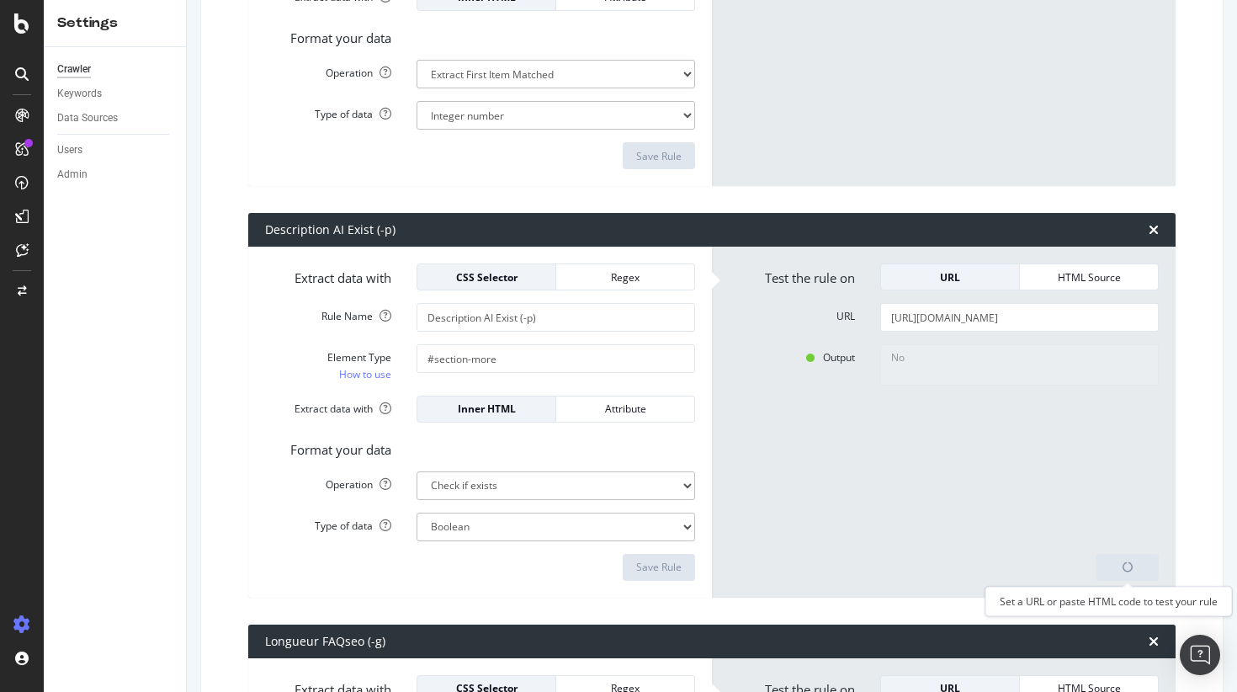
scroll to position [0, 0]
type textarea "Yes"
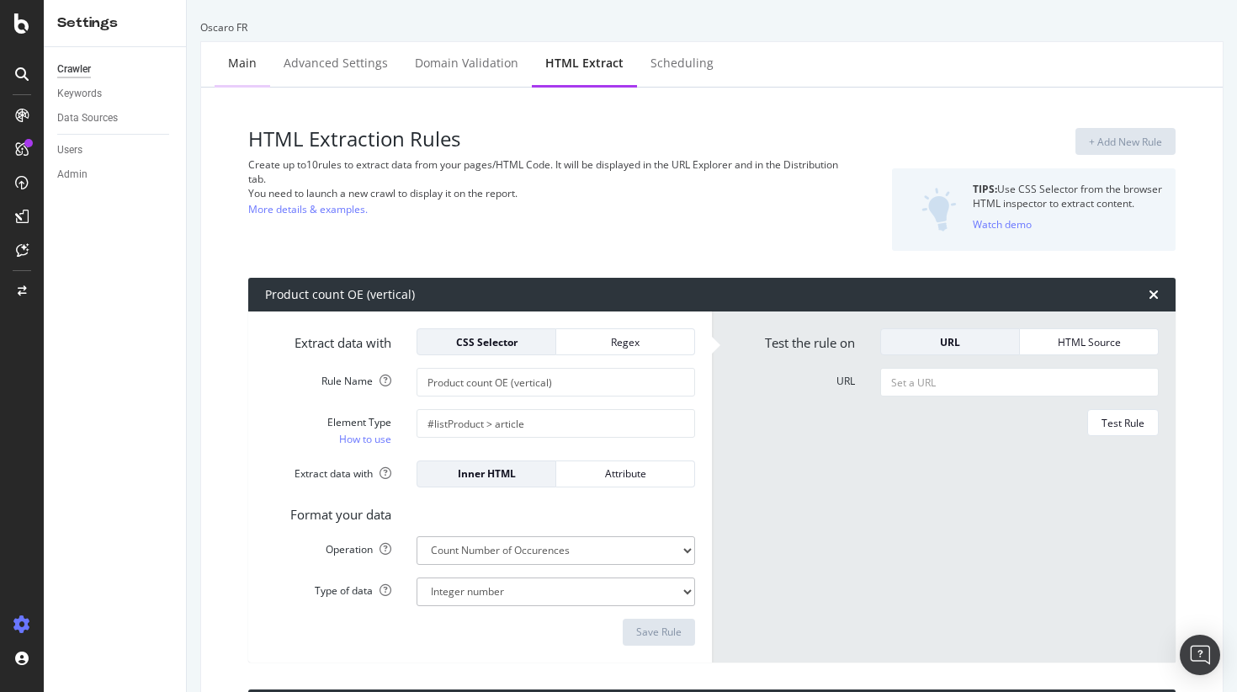
click at [234, 71] on div "Main" at bounding box center [242, 63] width 29 height 17
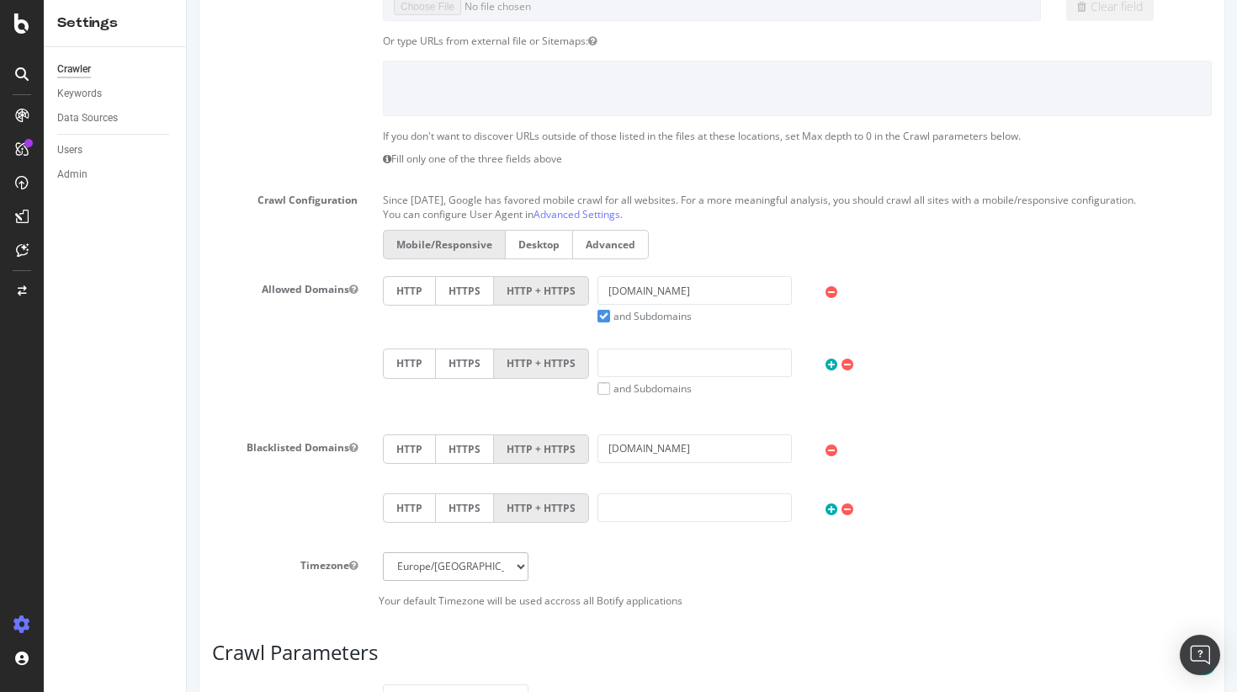
scroll to position [500, 0]
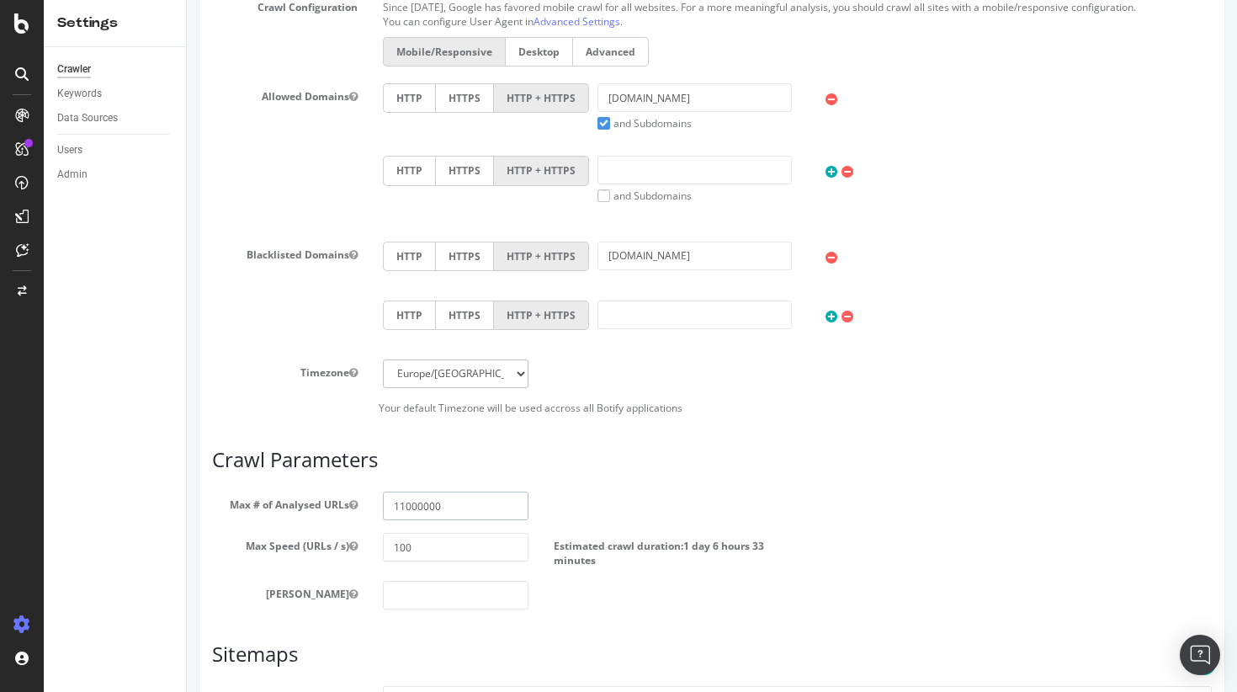
click at [401, 501] on input "11000000" at bounding box center [456, 505] width 146 height 29
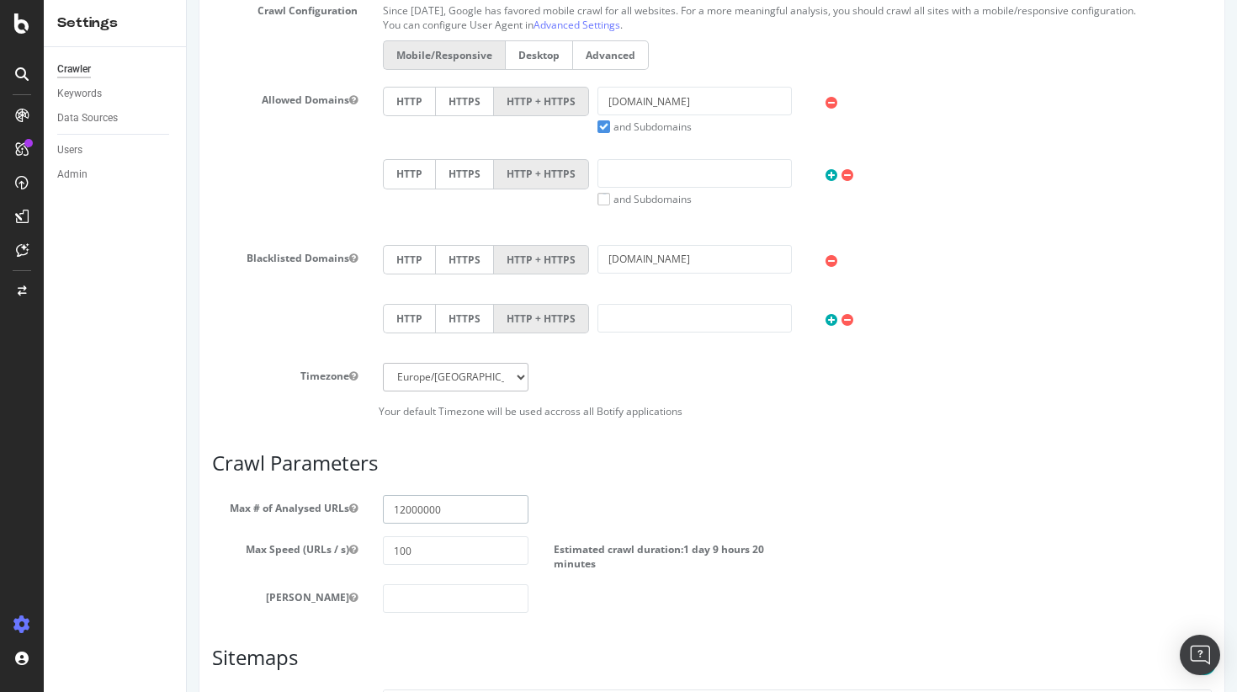
scroll to position [715, 0]
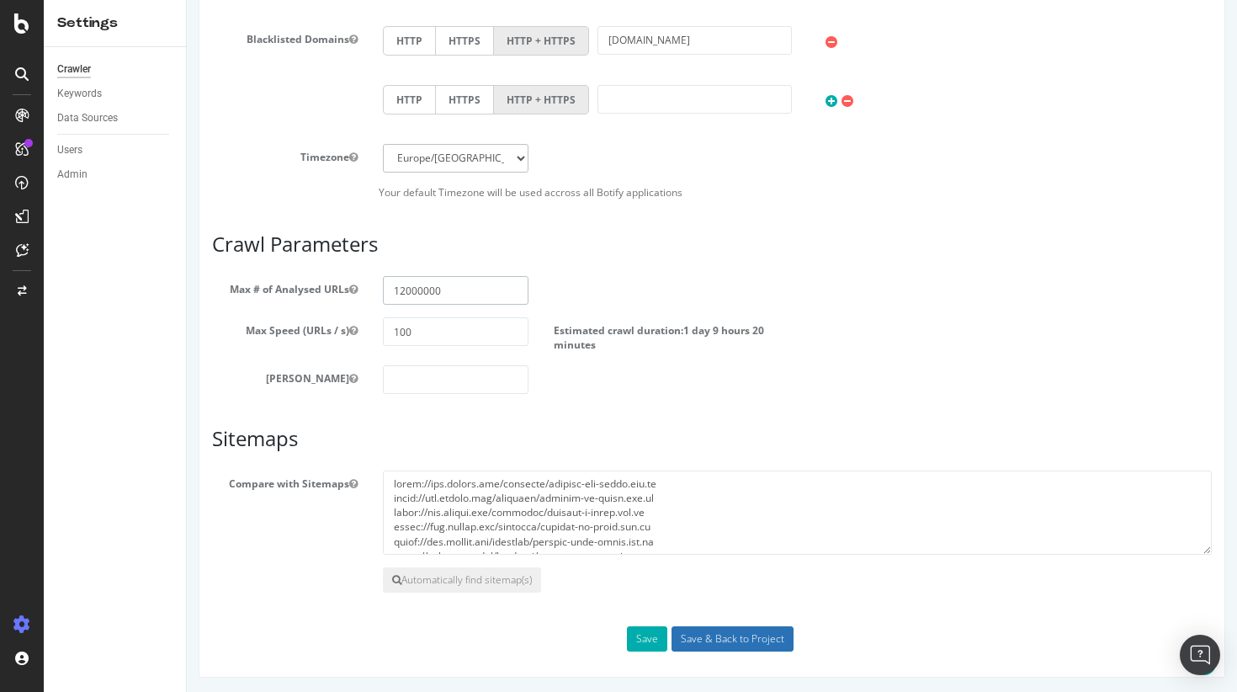
type input "12000000"
click at [702, 641] on input "Save & Back to Project" at bounding box center [732, 638] width 122 height 25
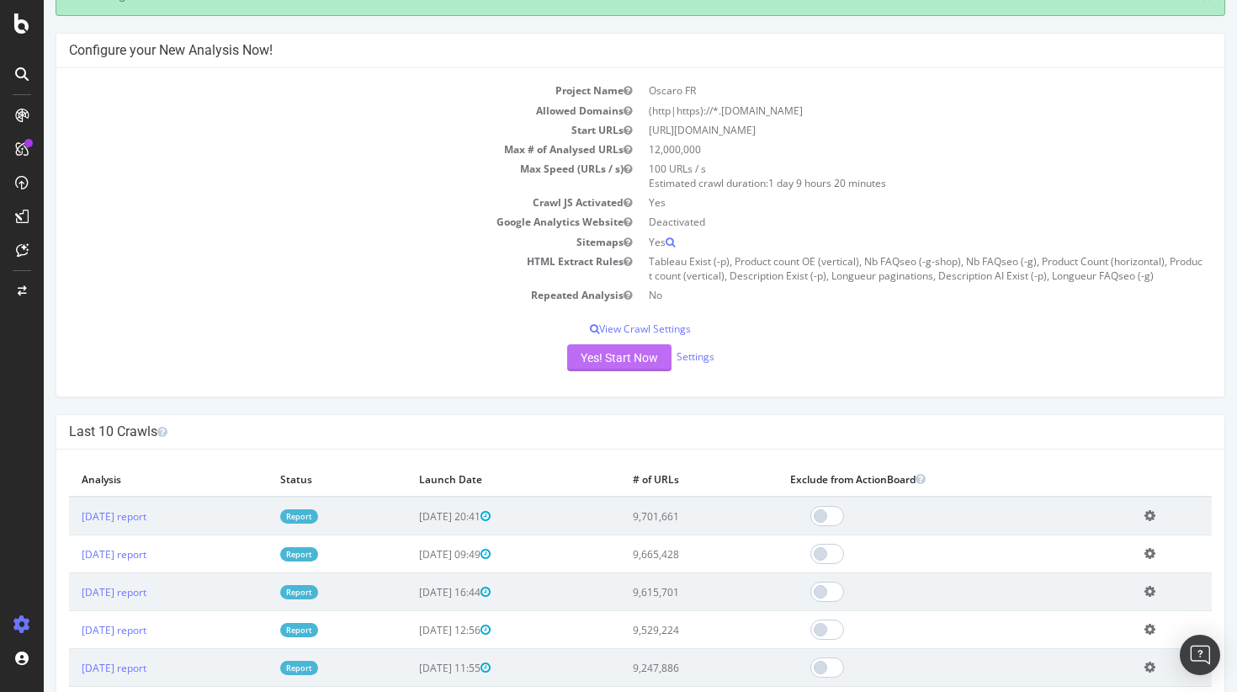
scroll to position [179, 0]
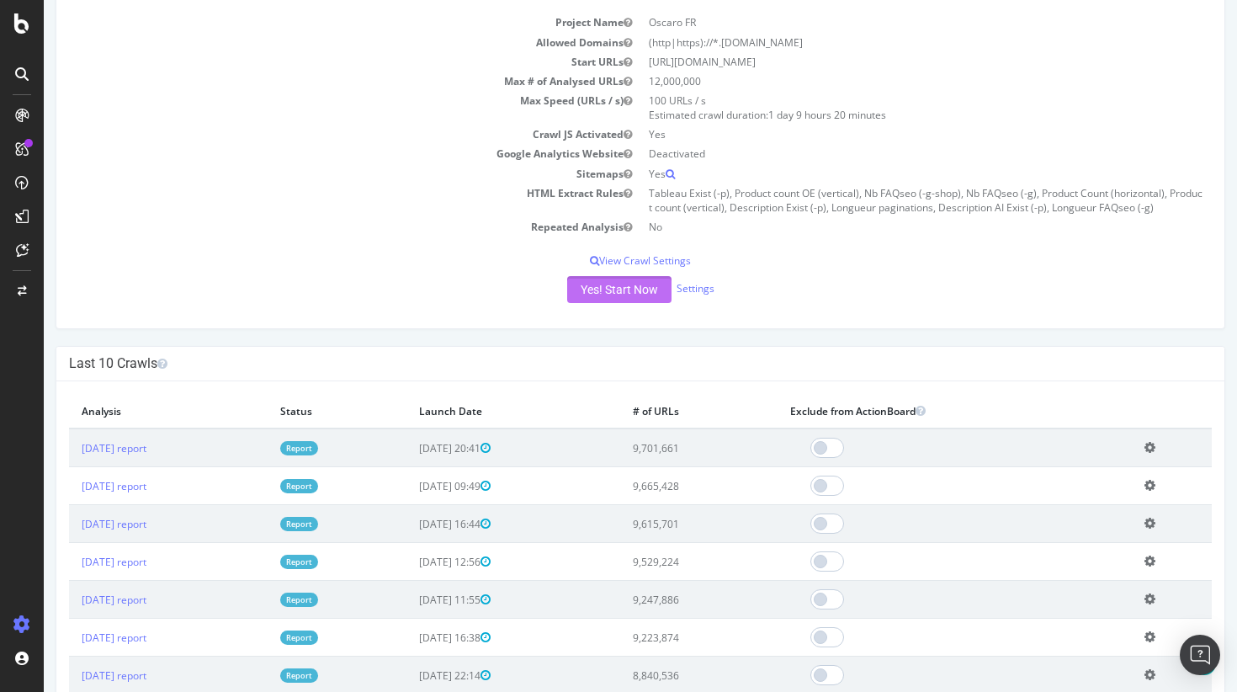
click at [613, 288] on button "Yes! Start Now" at bounding box center [619, 289] width 104 height 27
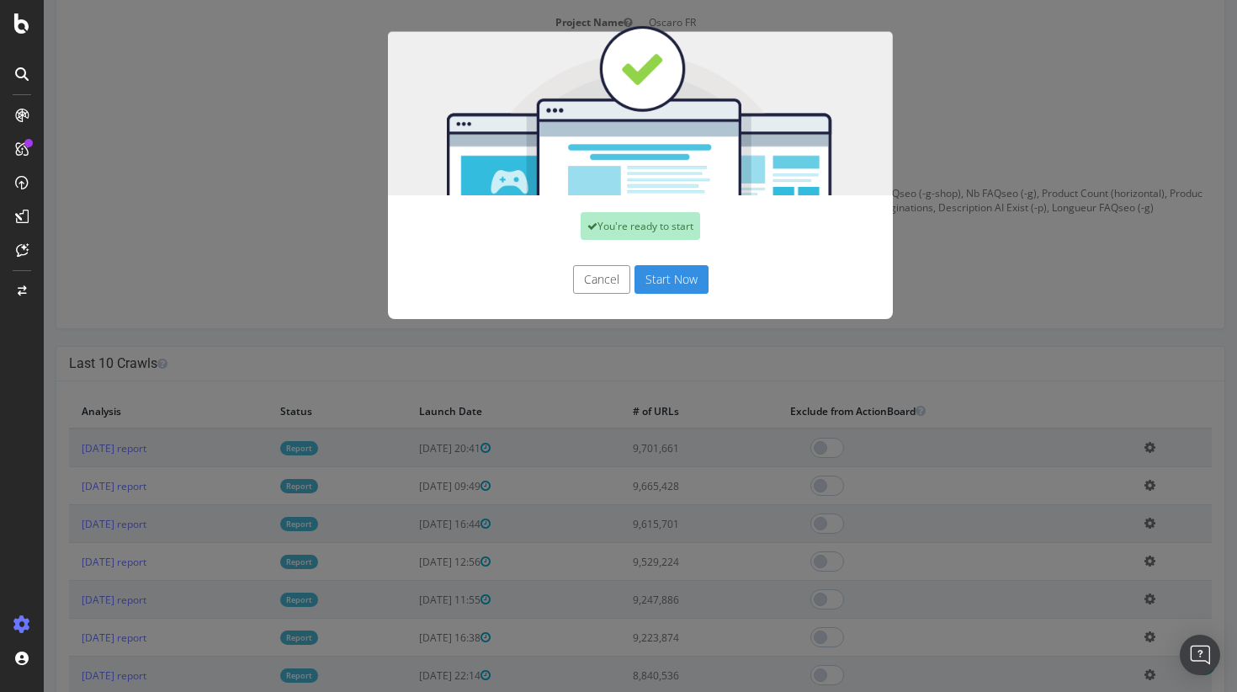
click at [655, 279] on button "Start Now" at bounding box center [671, 279] width 74 height 29
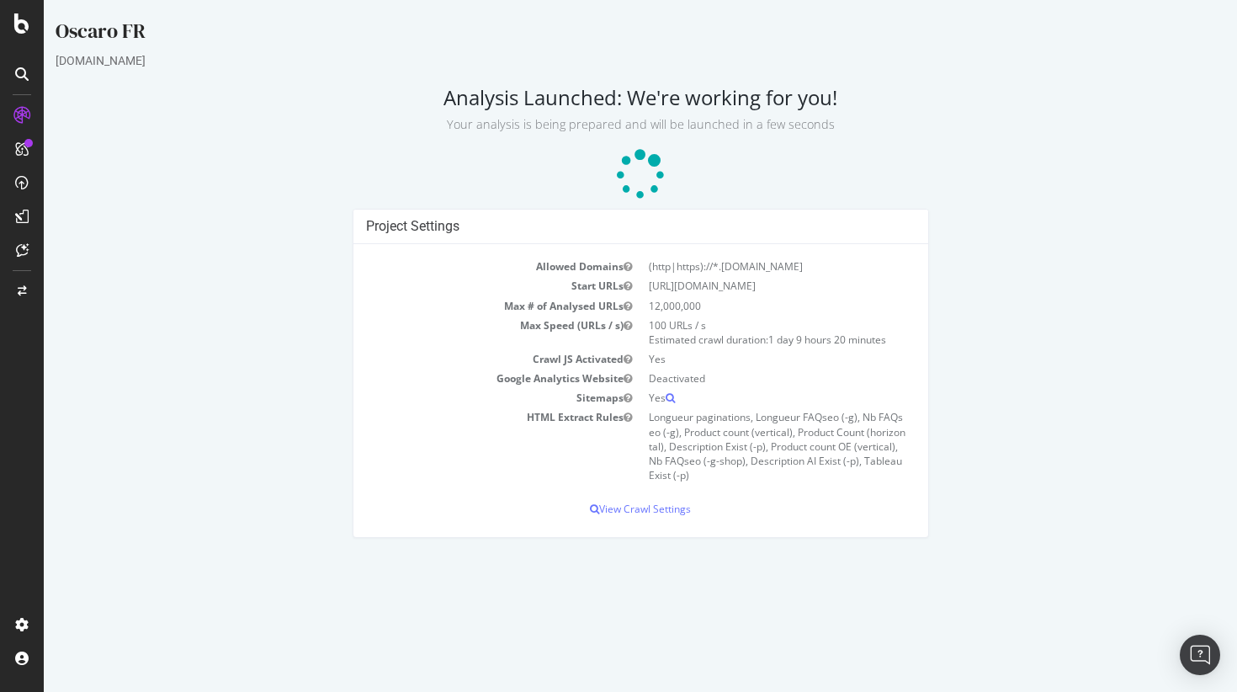
drag, startPoint x: 698, startPoint y: 480, endPoint x: 348, endPoint y: 204, distance: 444.6
click at [348, 204] on div "Oscaro FR [DOMAIN_NAME] Analysis Launched: We're working for you! Your analysis…" at bounding box center [640, 286] width 1193 height 538
click at [440, 96] on h2 "Analysis Launched: We're working for you! Your analysis is being prepared and w…" at bounding box center [641, 109] width 1170 height 47
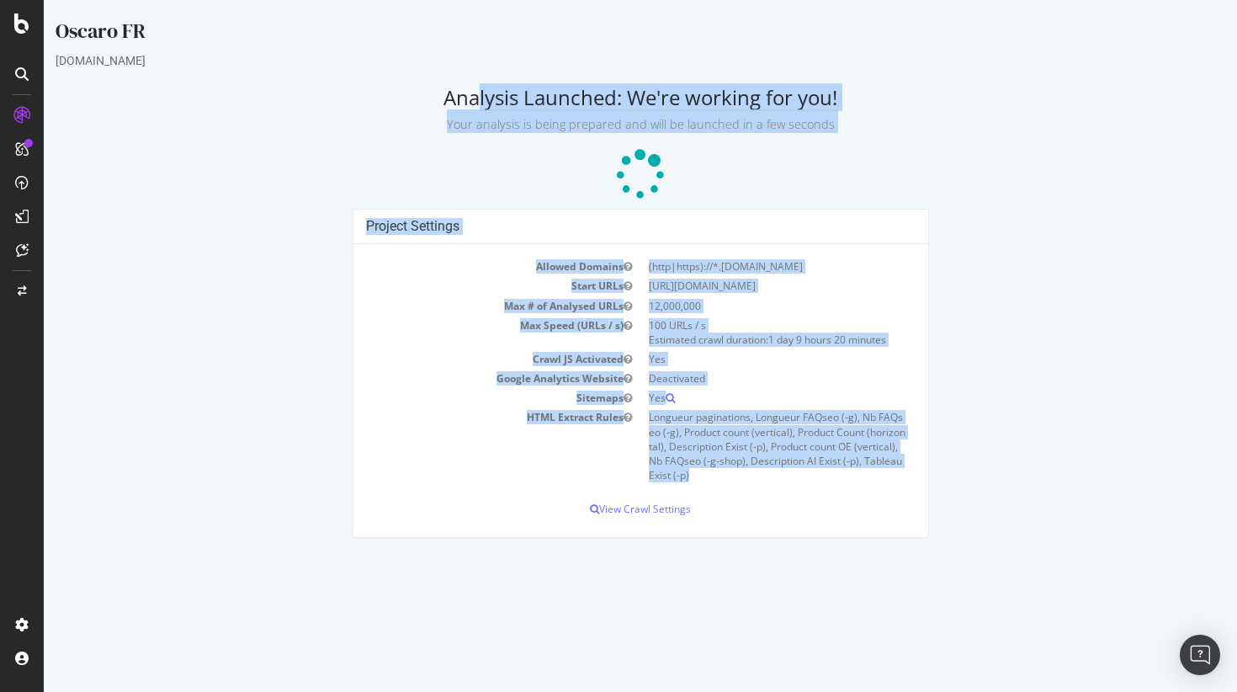
drag, startPoint x: 440, startPoint y: 95, endPoint x: 756, endPoint y: 496, distance: 510.4
click at [757, 498] on div "Oscaro FR [DOMAIN_NAME] Analysis Launched: We're working for you! Your analysis…" at bounding box center [640, 286] width 1193 height 538
click at [756, 496] on div "Allowed Domains (http|https)://*.[DOMAIN_NAME] Start URLs [URL][DOMAIN_NAME] Ma…" at bounding box center [640, 390] width 575 height 293
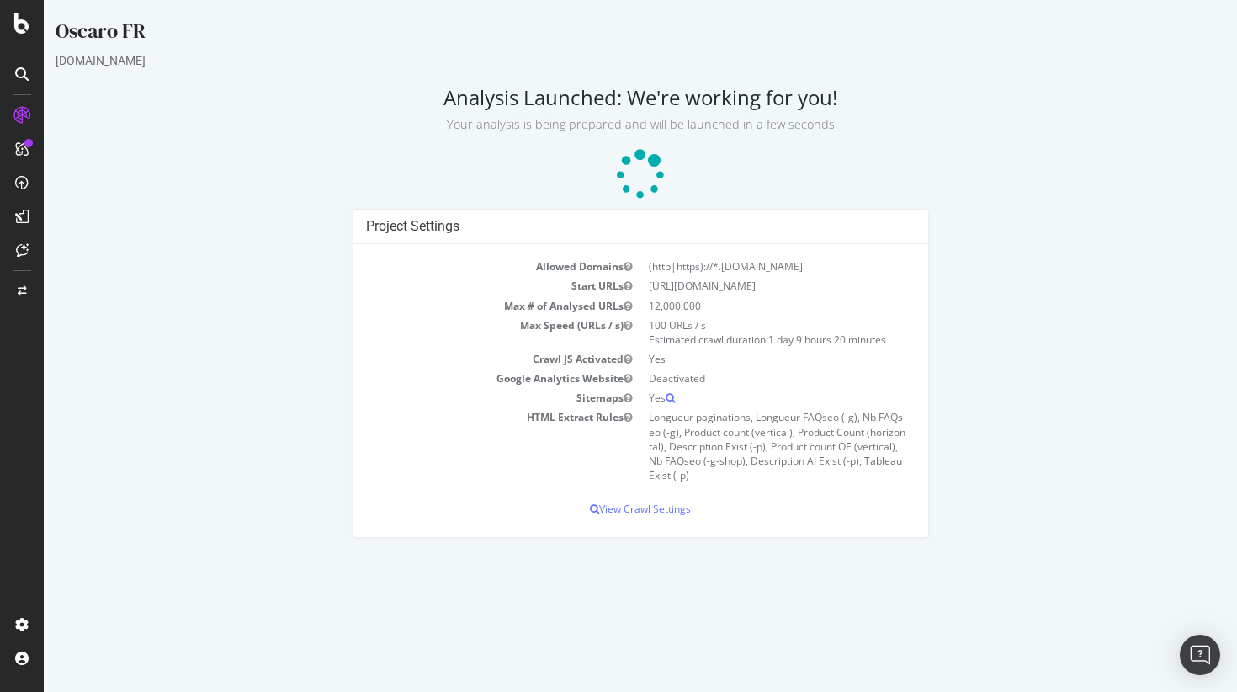
click at [307, 121] on p "Your analysis is being prepared and will be launched in a few seconds" at bounding box center [641, 121] width 1170 height 24
click at [950, 249] on div "Project Settings Allowed Domains (http|https)://*.[DOMAIN_NAME] Start URLs [URL…" at bounding box center [640, 382] width 1186 height 346
click at [942, 254] on div "Project Settings Allowed Domains (http|https)://*.[DOMAIN_NAME] Start URLs [URL…" at bounding box center [640, 382] width 1186 height 346
